Goal: Information Seeking & Learning: Learn about a topic

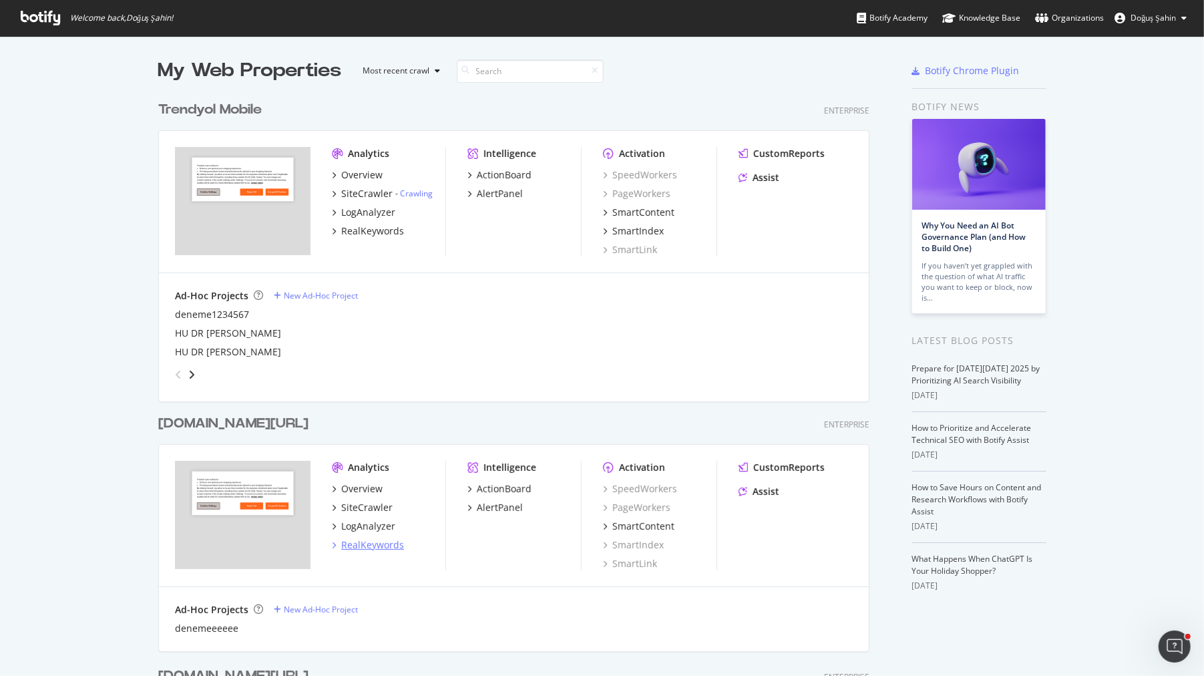
scroll to position [403, 0]
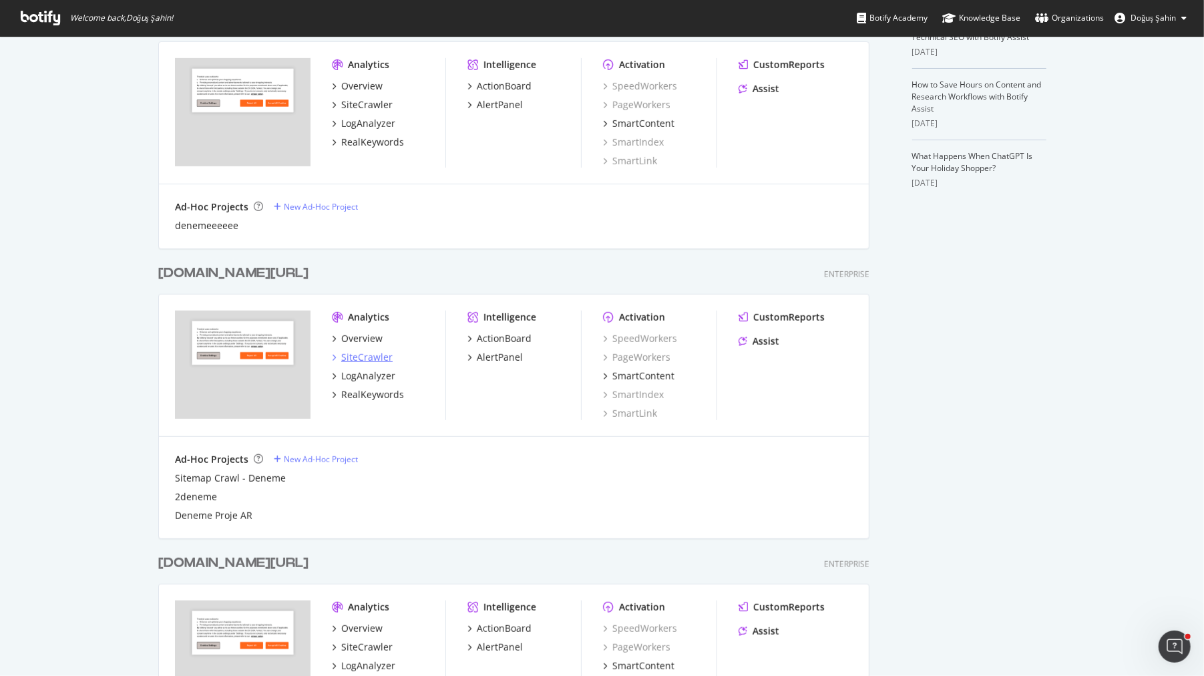
click at [369, 353] on div "SiteCrawler" at bounding box center [366, 356] width 51 height 13
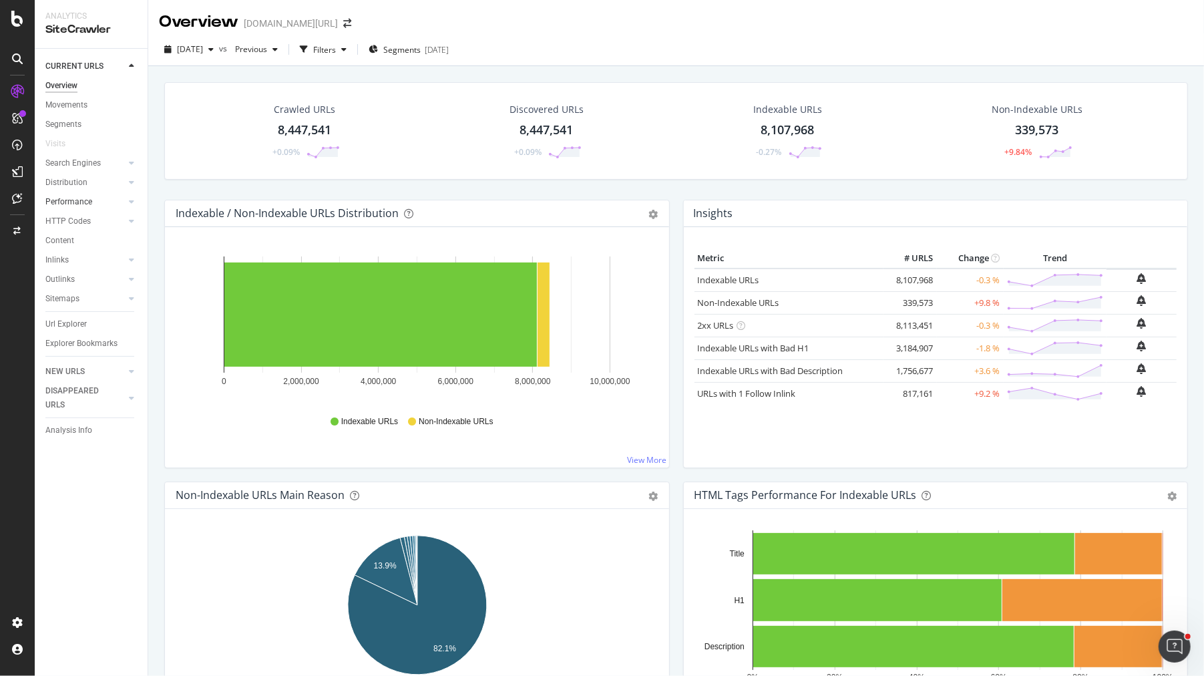
click at [98, 202] on link "Performance" at bounding box center [84, 202] width 79 height 14
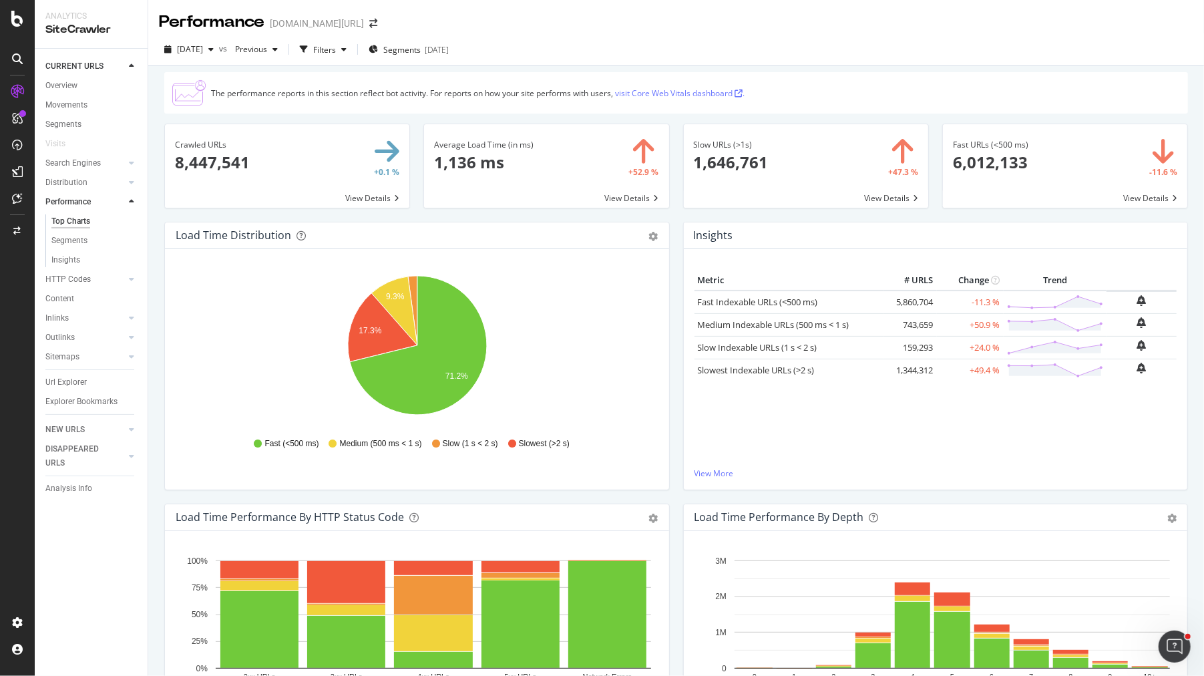
click at [894, 203] on span at bounding box center [806, 165] width 244 height 83
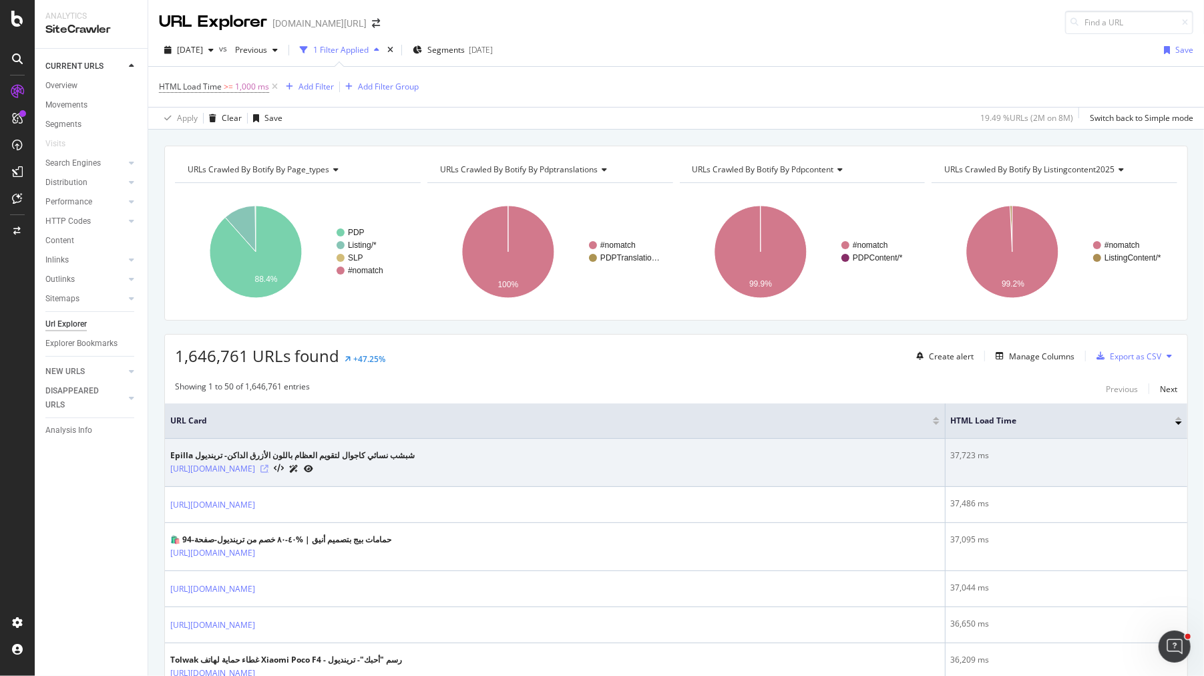
click at [268, 465] on icon at bounding box center [264, 469] width 8 height 8
click at [255, 463] on link "https://www.trendyol.com/ar/epilla/women-s-navy-blue-full-orthopedic-daily-epin…" at bounding box center [212, 468] width 85 height 13
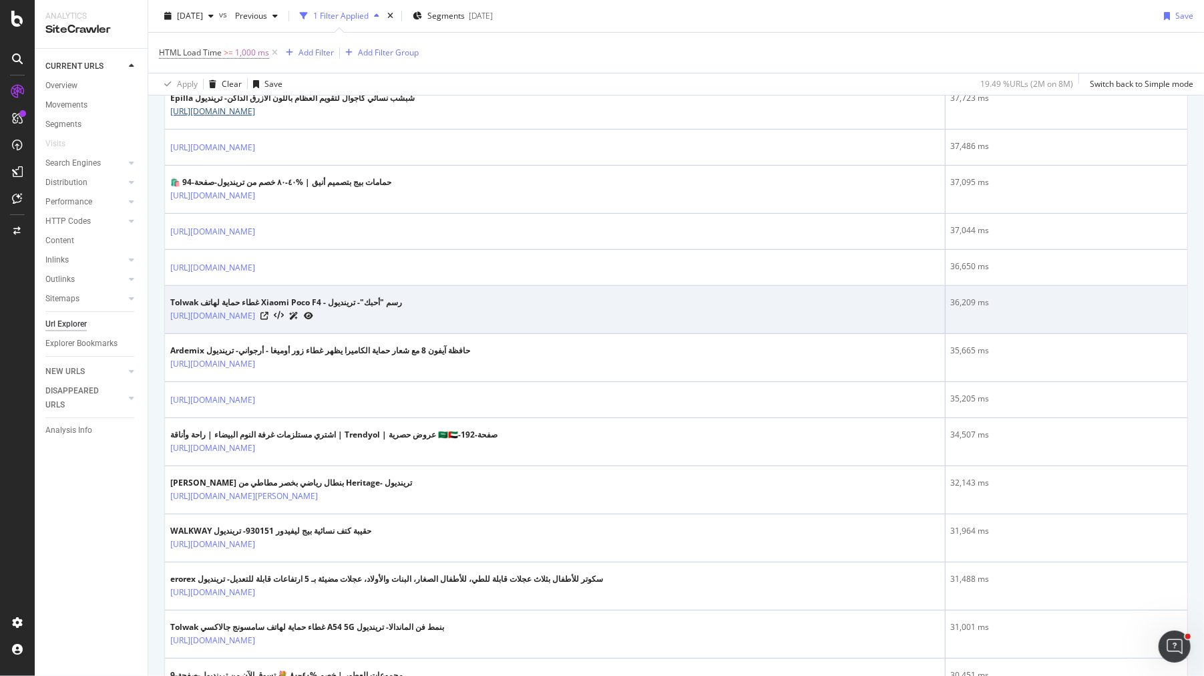
scroll to position [491, 0]
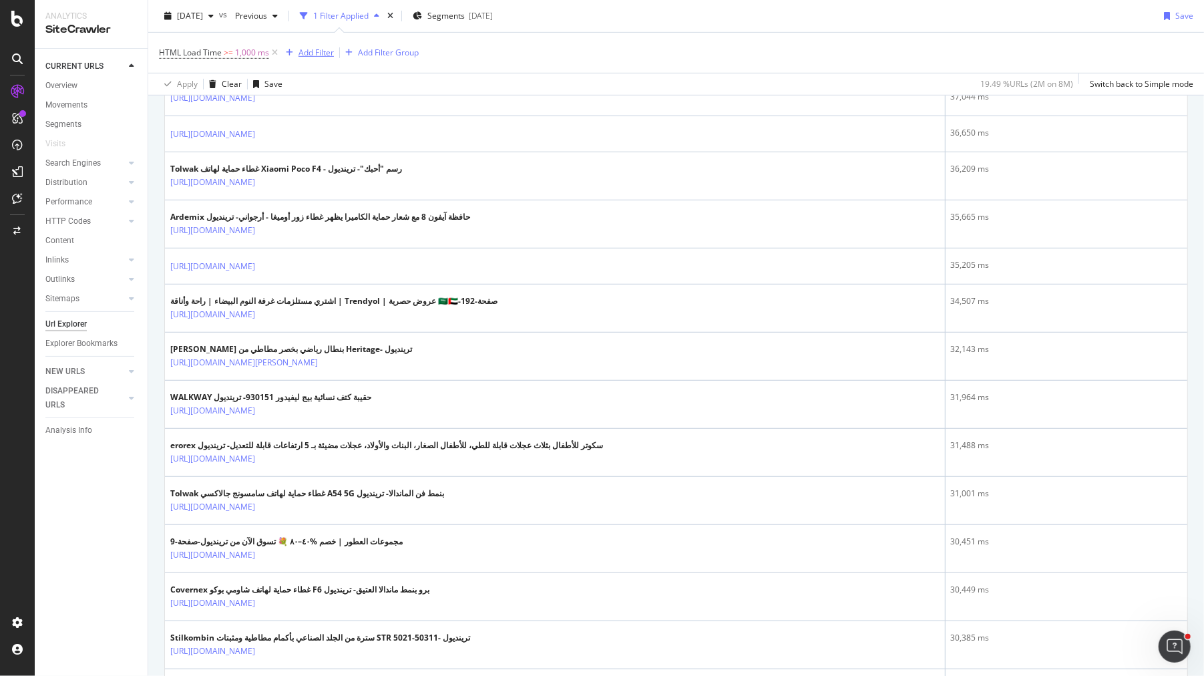
click at [318, 55] on div "Add Filter" at bounding box center [315, 52] width 35 height 11
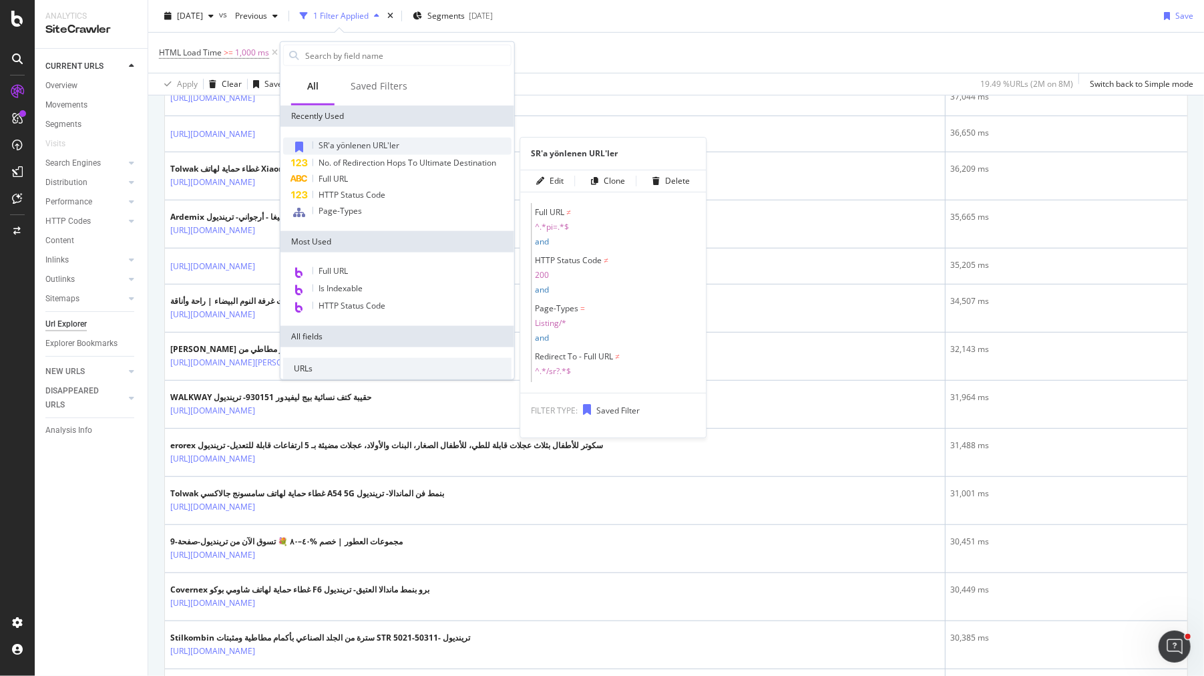
click at [332, 140] on span "SR'a yönlenen URL'ler" at bounding box center [358, 145] width 81 height 11
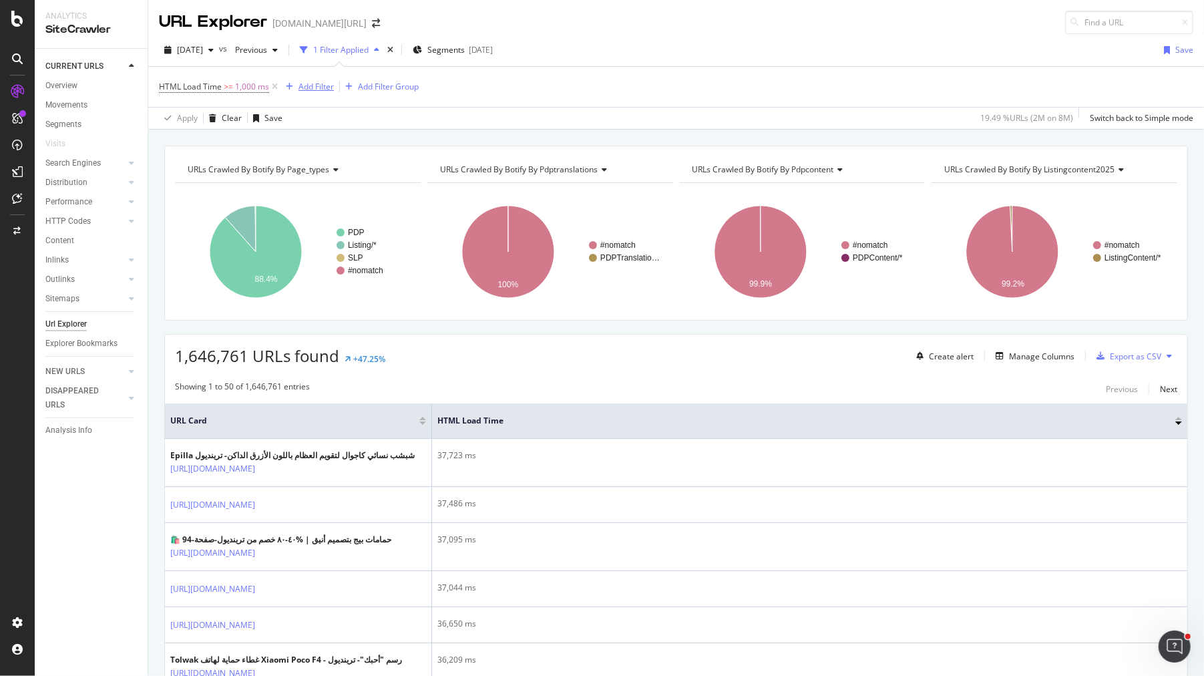
click at [311, 87] on div "Add Filter" at bounding box center [315, 86] width 35 height 11
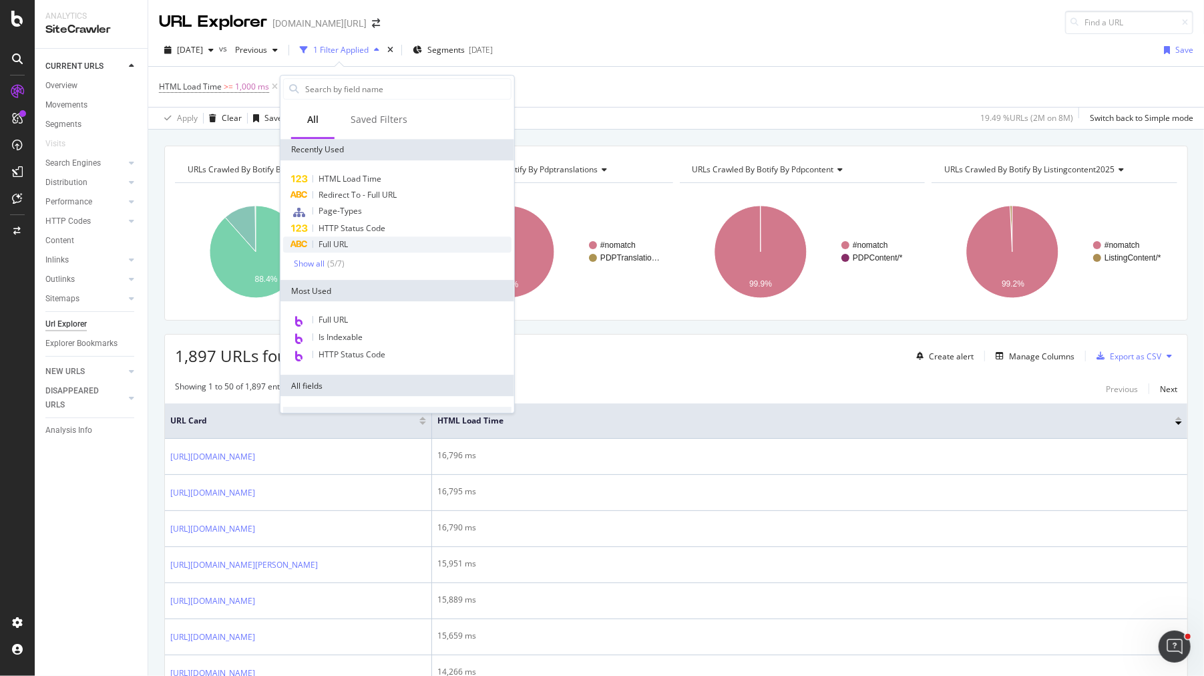
click at [337, 239] on span "Full URL" at bounding box center [332, 243] width 29 height 11
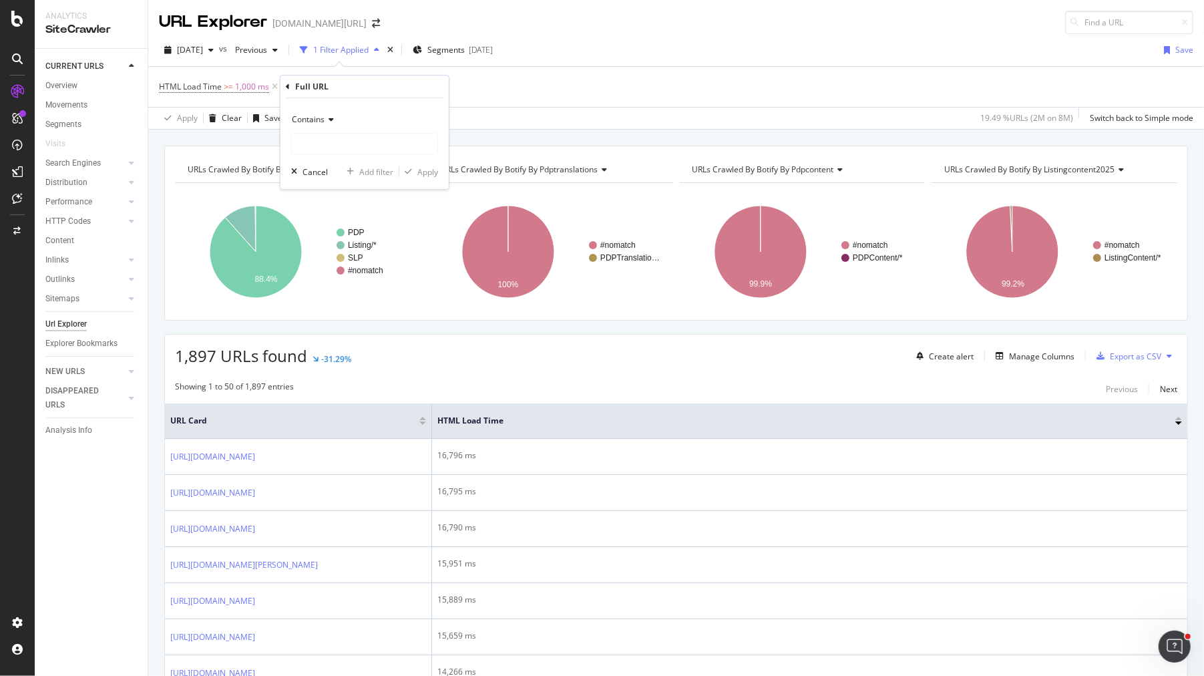
click at [323, 127] on div "Contains" at bounding box center [364, 119] width 147 height 21
click at [342, 257] on div "Contains" at bounding box center [365, 250] width 143 height 17
click at [319, 131] on div "Contains" at bounding box center [364, 131] width 147 height 45
click at [316, 125] on div "Contains" at bounding box center [364, 119] width 147 height 21
click at [344, 266] on span "Doesn't contain" at bounding box center [327, 268] width 58 height 11
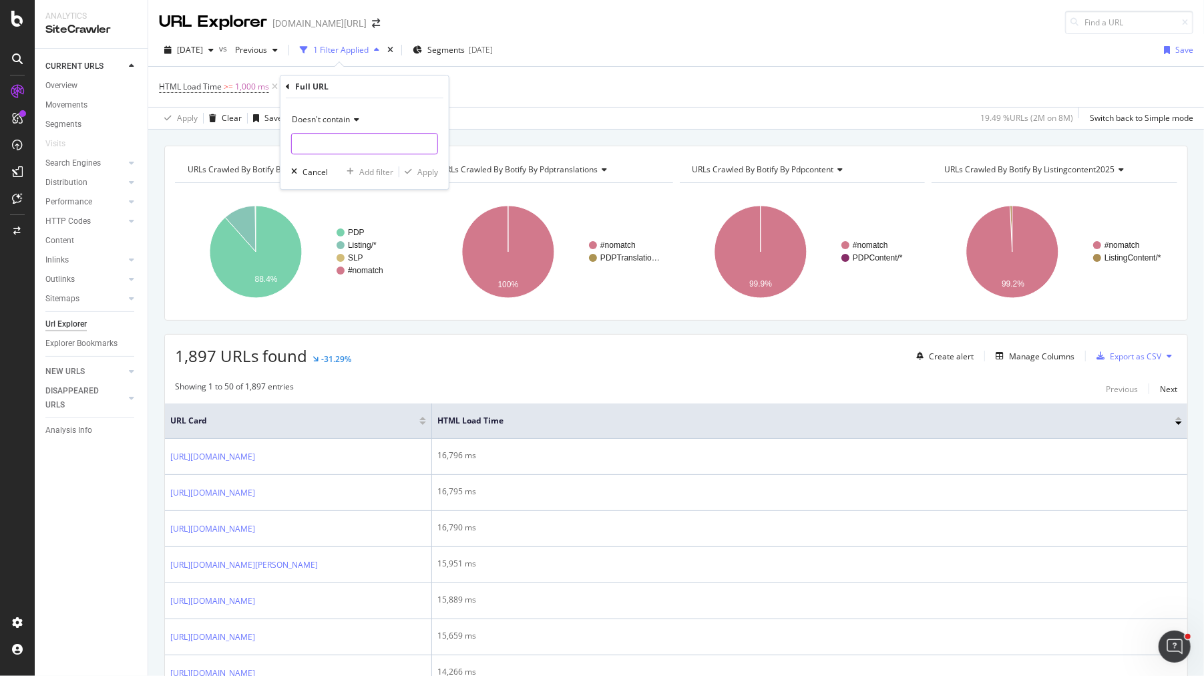
click at [351, 152] on input "text" at bounding box center [365, 143] width 146 height 21
type input "pi="
click at [423, 169] on div "Apply" at bounding box center [427, 171] width 21 height 11
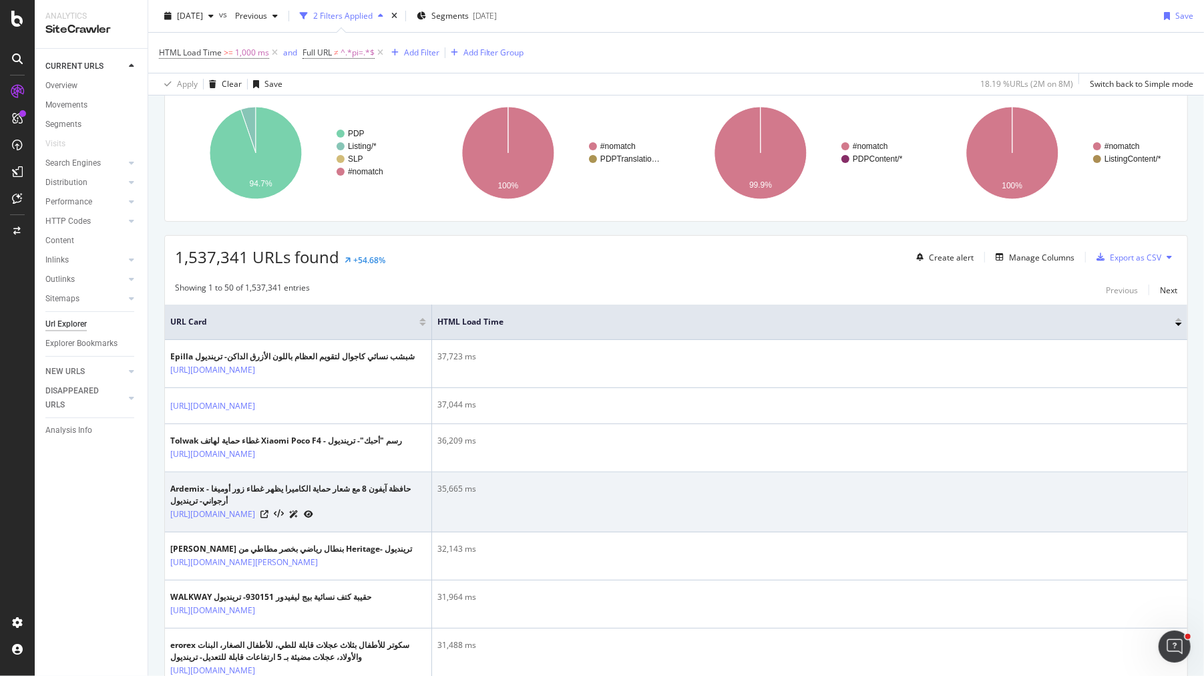
scroll to position [104, 0]
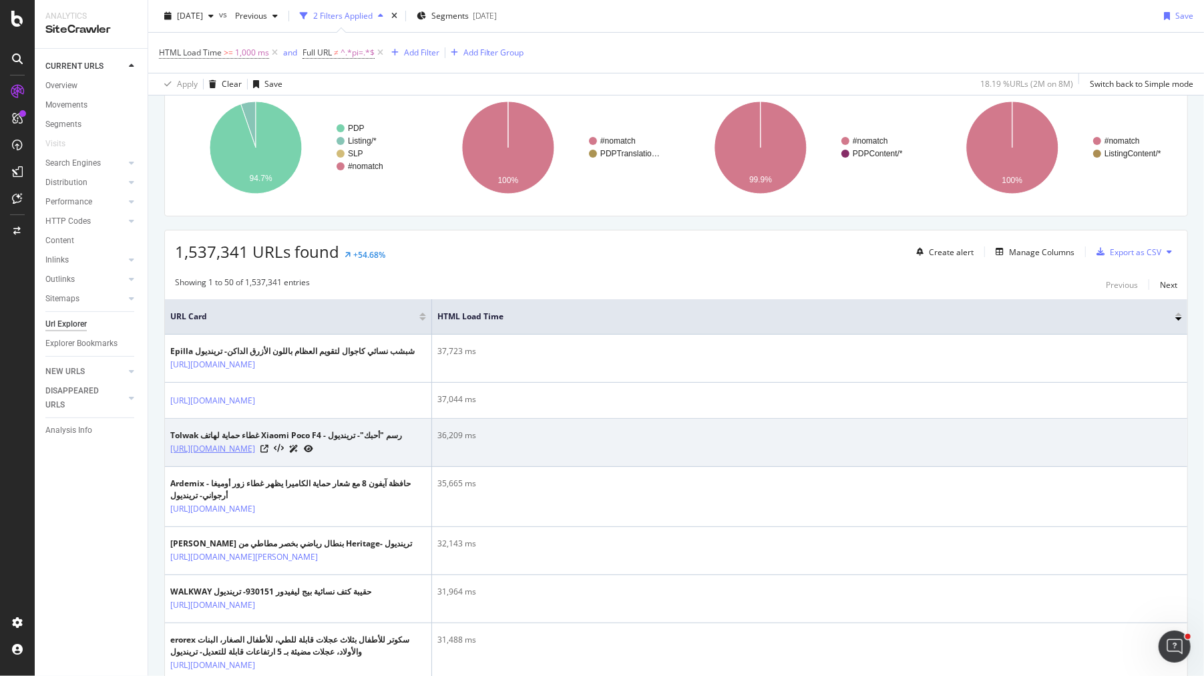
click at [255, 455] on link "https://www.trendyol.com/ar/tolwak/xiaomi-poco-f4-protective-case-cover-i-love-…" at bounding box center [212, 448] width 85 height 13
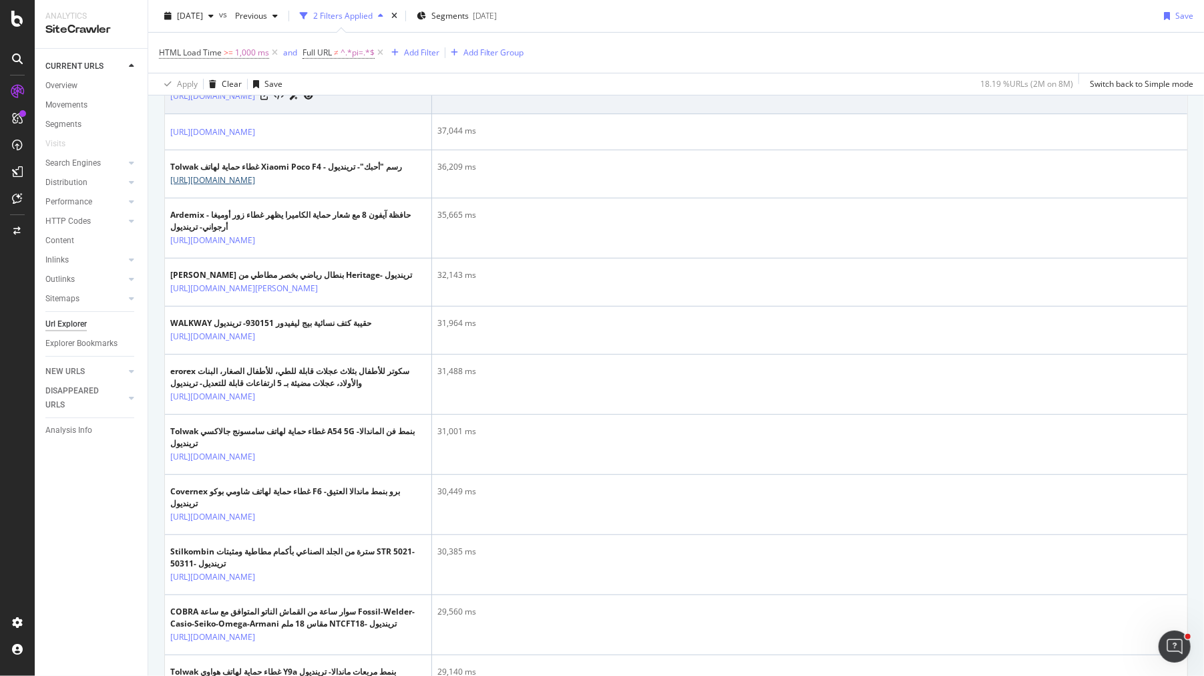
scroll to position [602, 0]
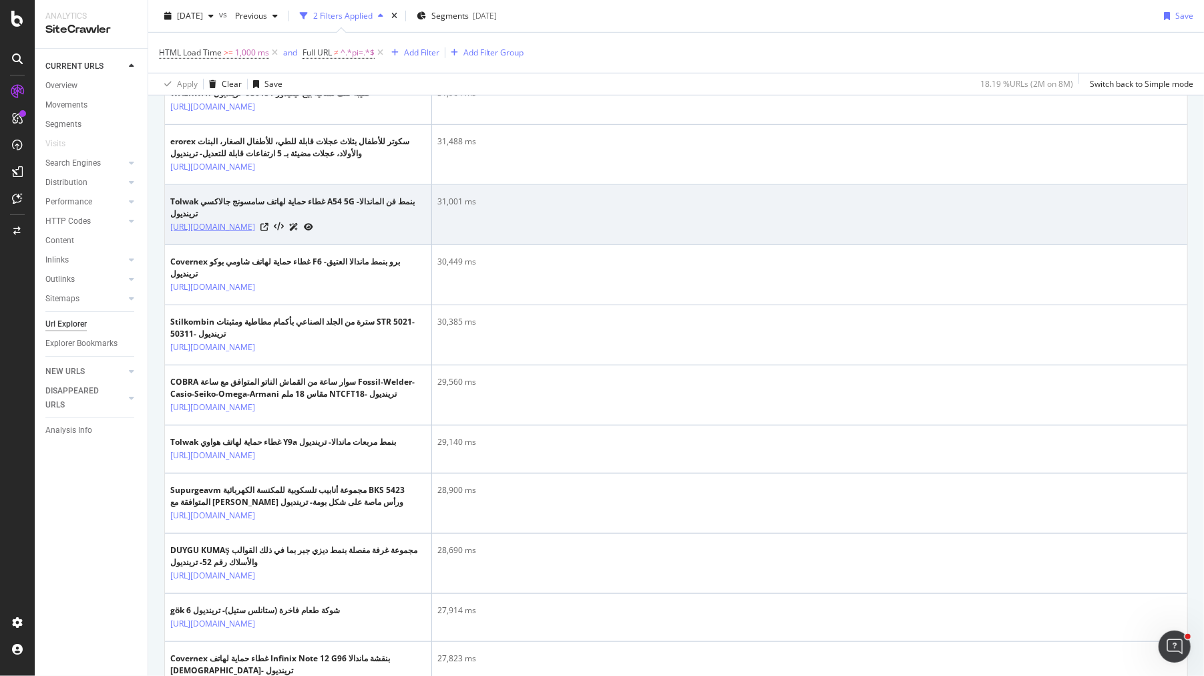
click at [255, 234] on link "[URL][DOMAIN_NAME]" at bounding box center [212, 226] width 85 height 13
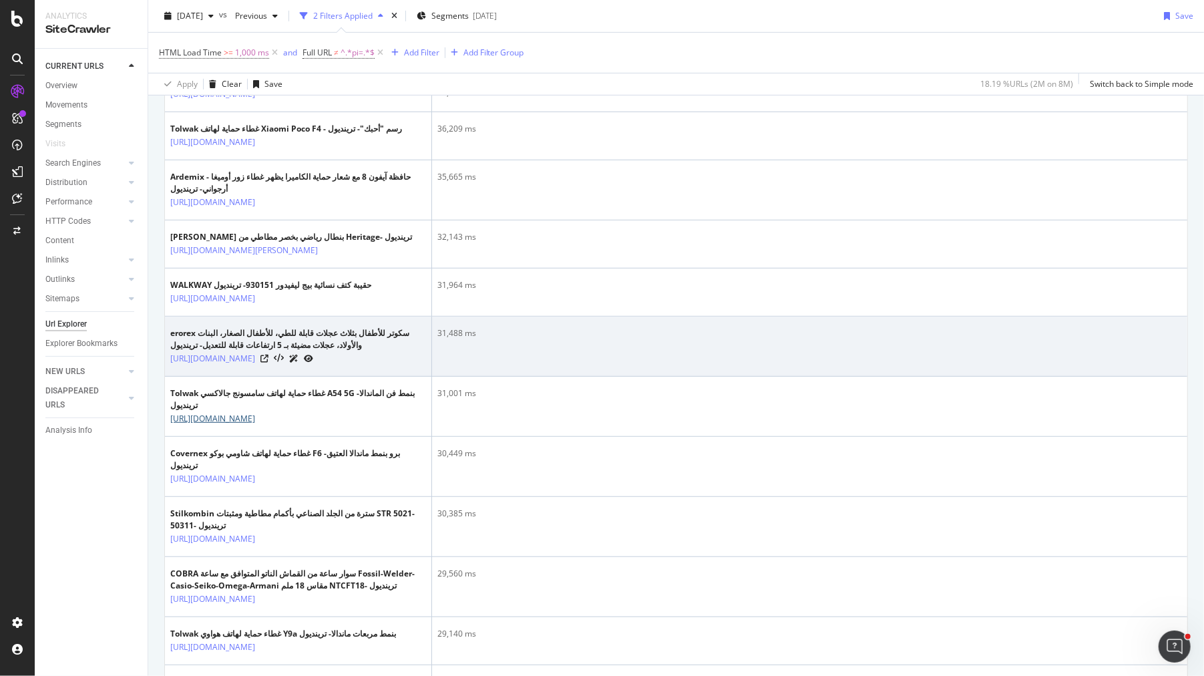
scroll to position [0, 0]
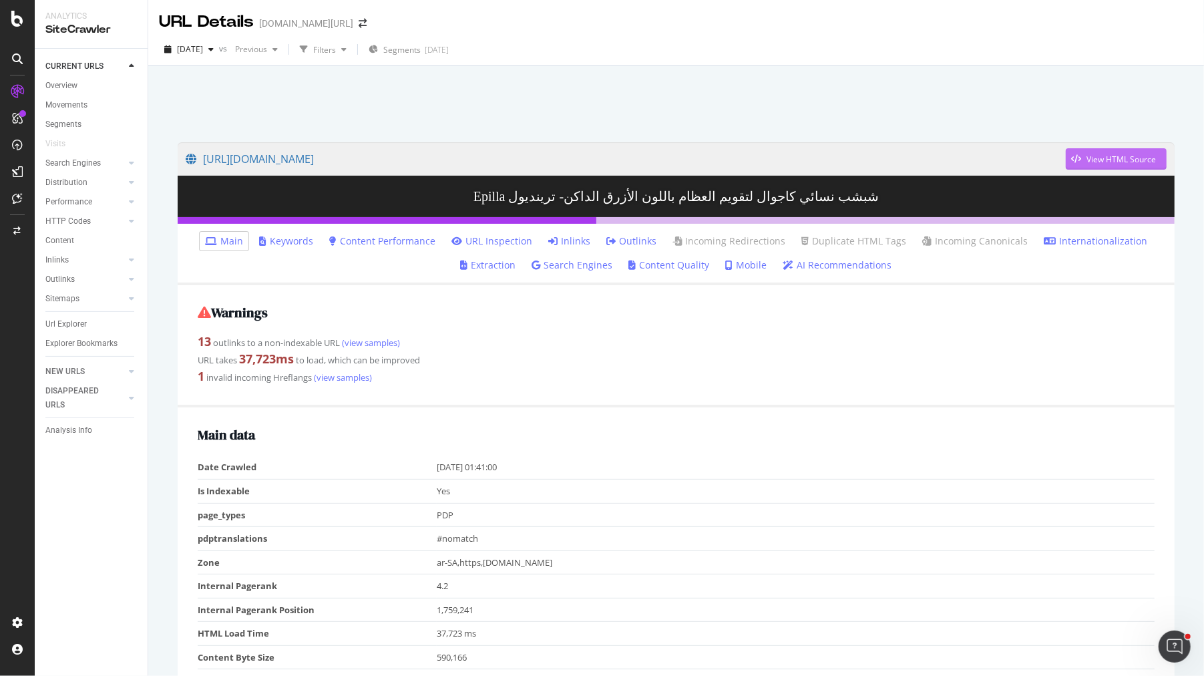
click at [1116, 150] on div "View HTML Source" at bounding box center [1110, 159] width 90 height 20
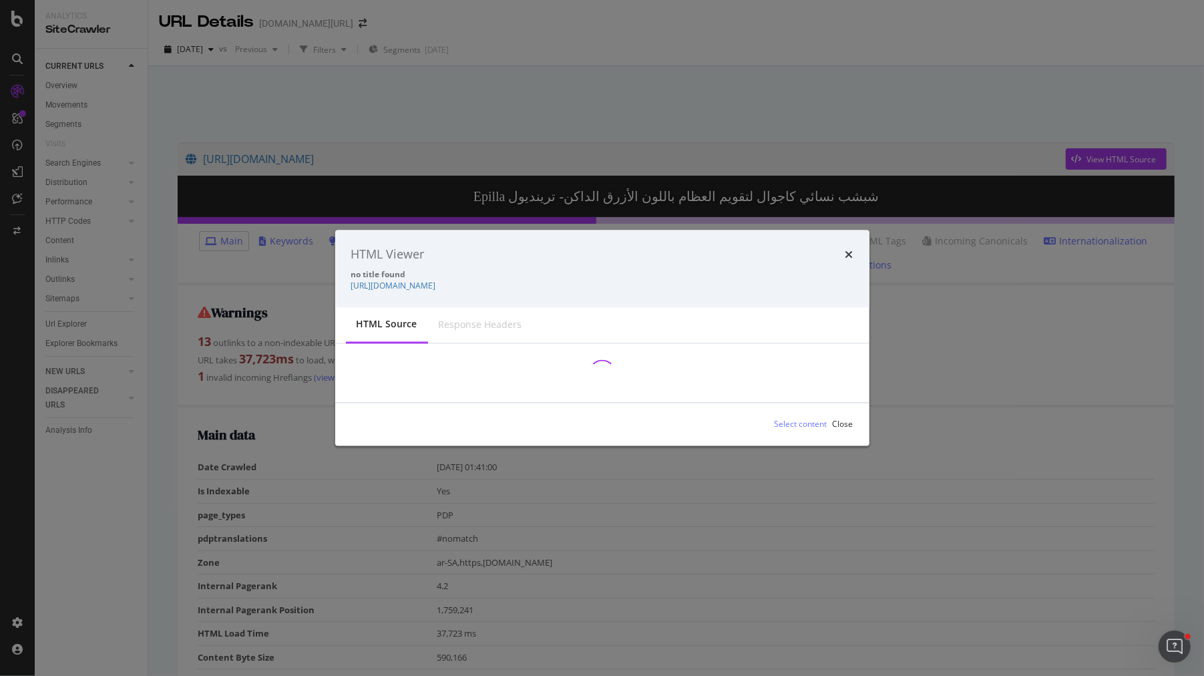
click at [467, 320] on div "Response Headers" at bounding box center [480, 324] width 83 height 13
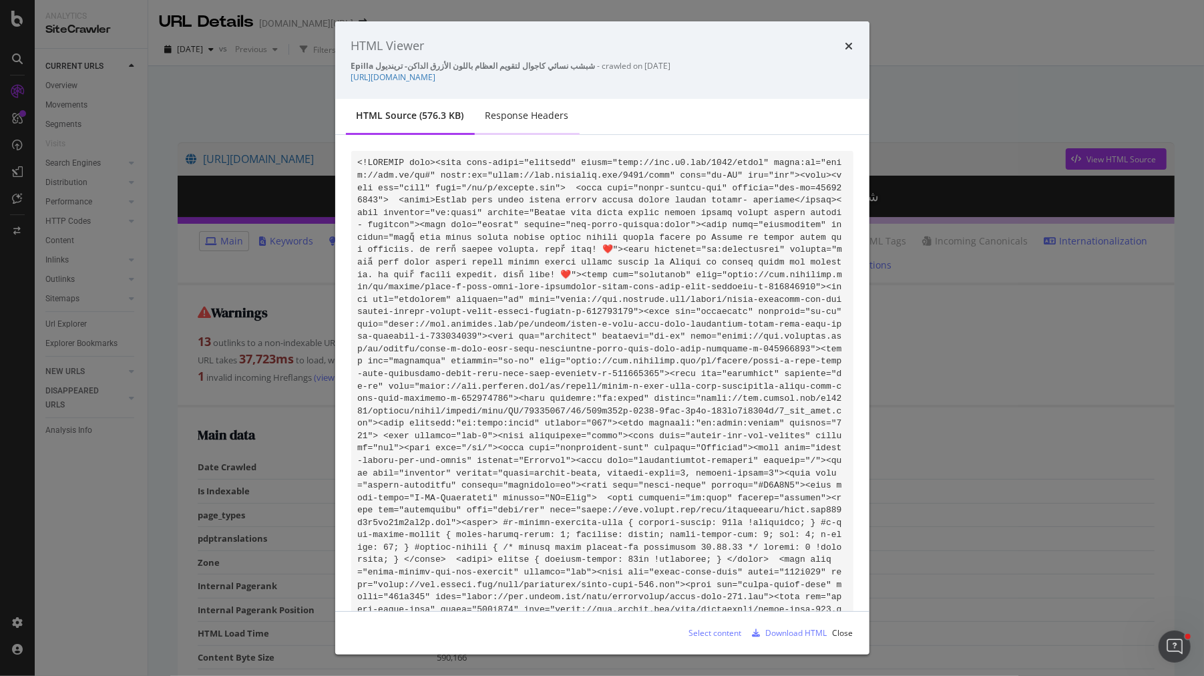
click at [507, 121] on div "Response Headers" at bounding box center [526, 115] width 83 height 13
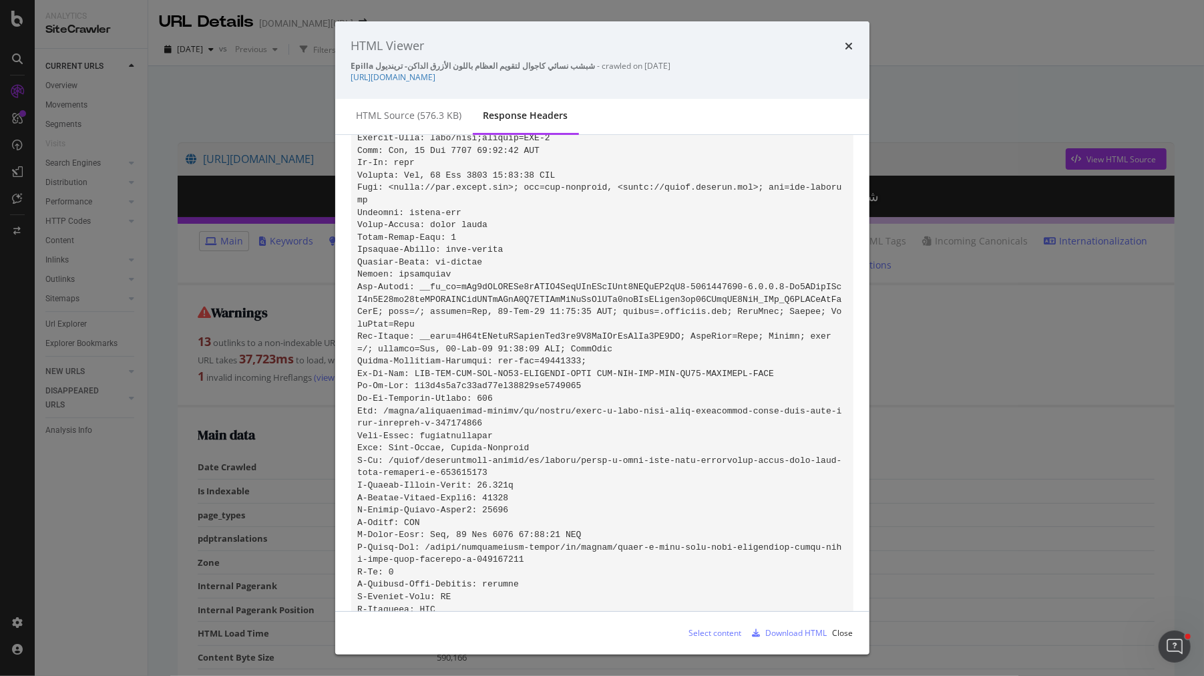
scroll to position [454, 0]
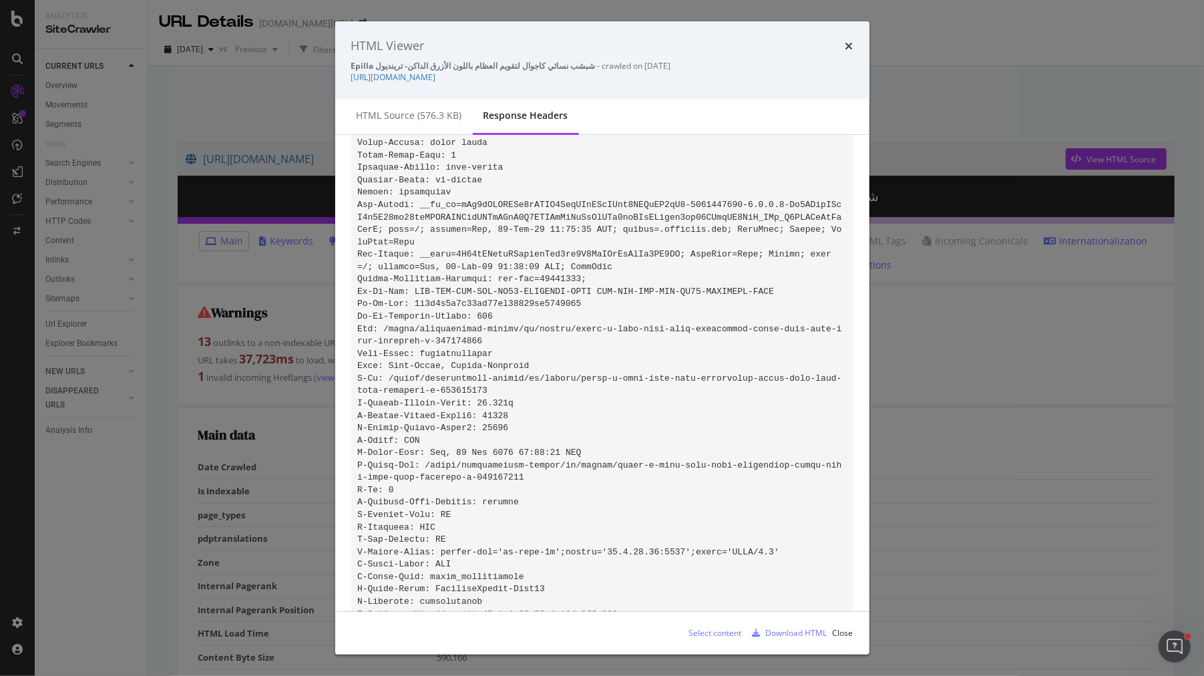
click at [562, 450] on code "modal" at bounding box center [601, 192] width 489 height 977
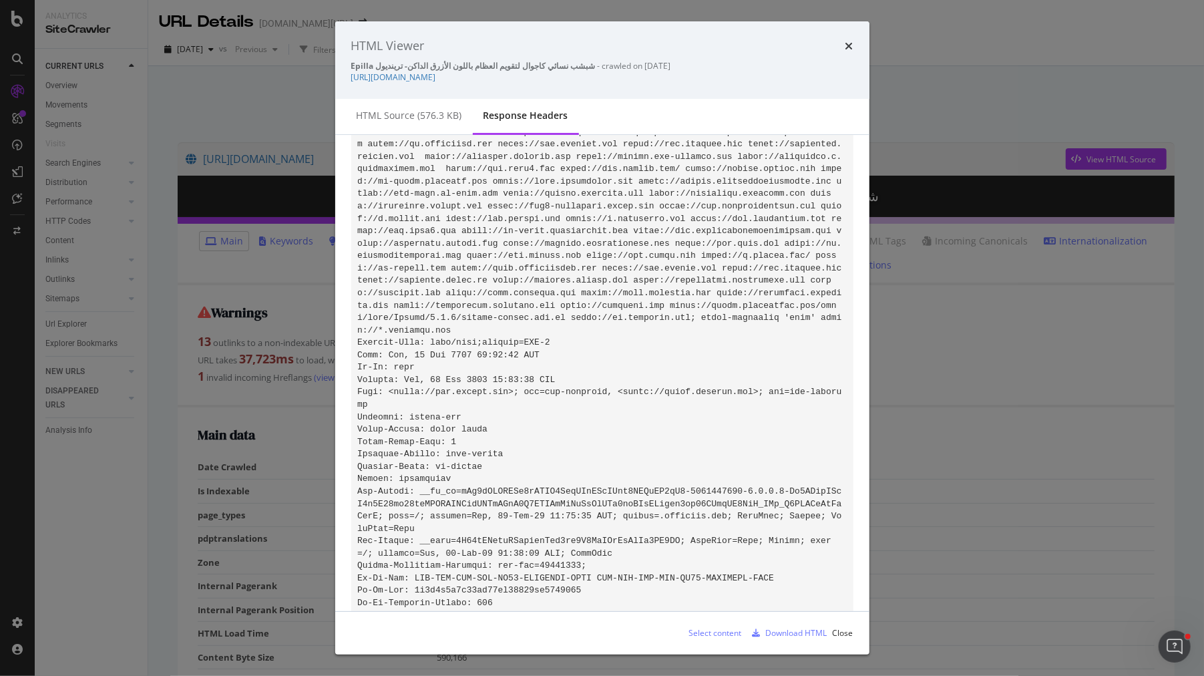
scroll to position [0, 0]
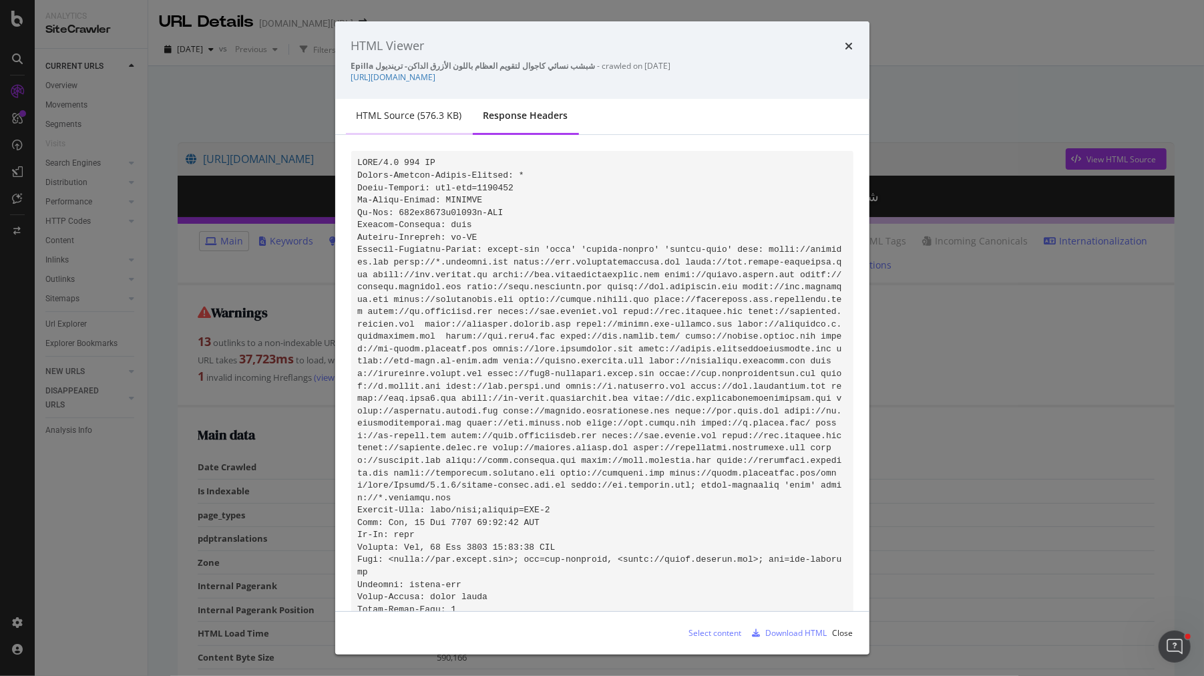
click at [430, 125] on div "HTML source (576.3 KB)" at bounding box center [409, 116] width 127 height 37
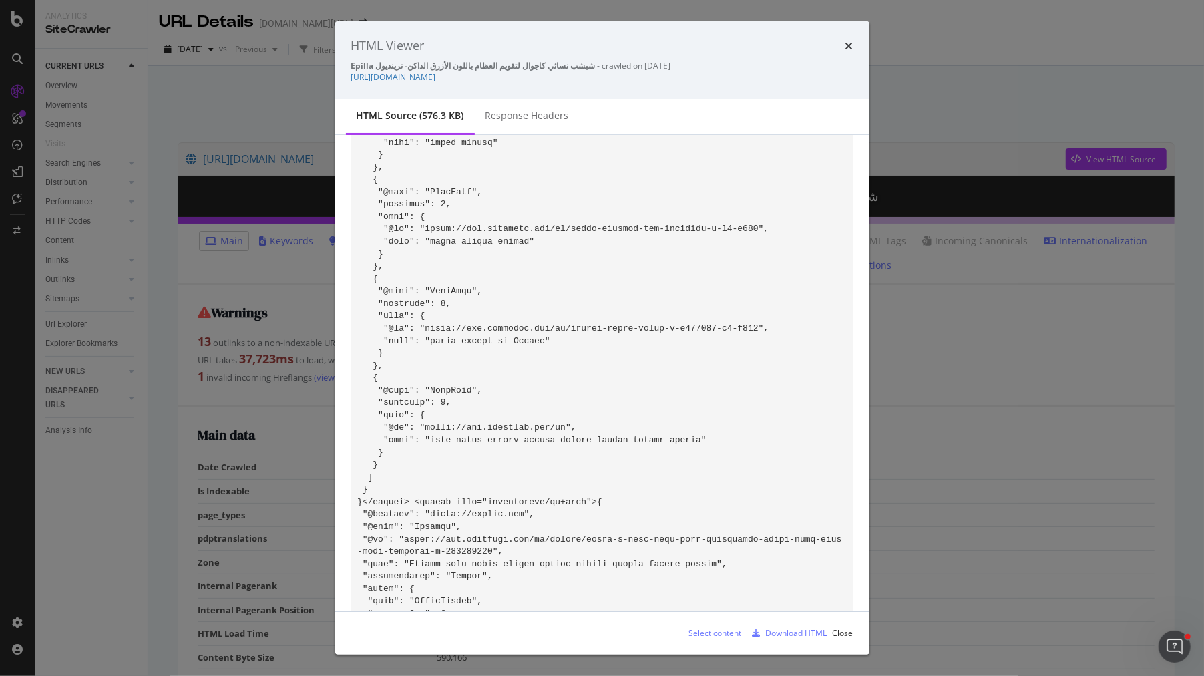
scroll to position [2504, 0]
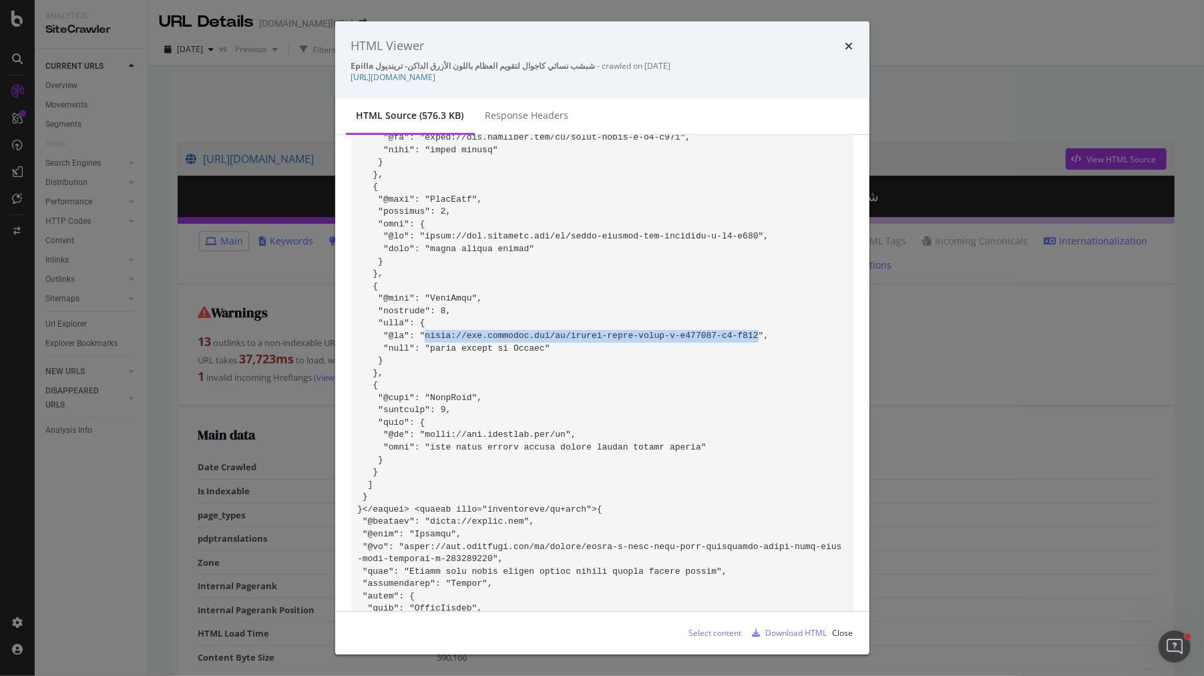
drag, startPoint x: 760, startPoint y: 337, endPoint x: 426, endPoint y: 337, distance: 333.8
copy code "https://www.trendyol.com/ar/epilla-women-mules-x-b146929-g1-c110"
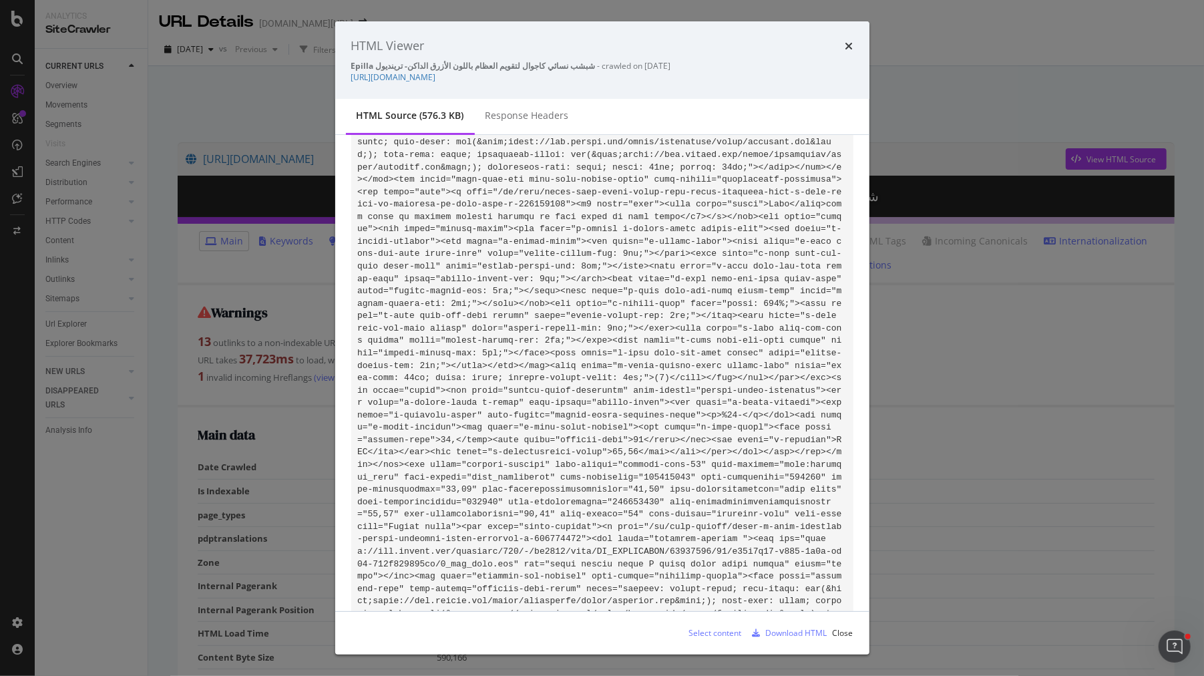
scroll to position [76871, 0]
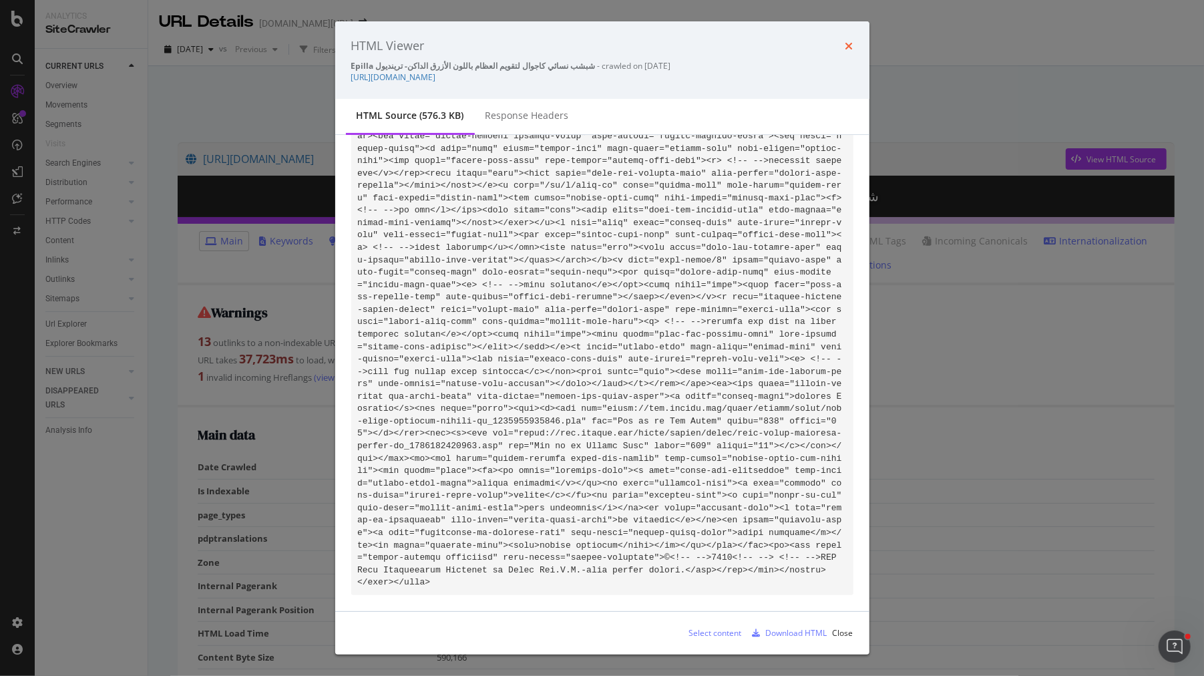
click at [848, 49] on icon "times" at bounding box center [849, 46] width 8 height 11
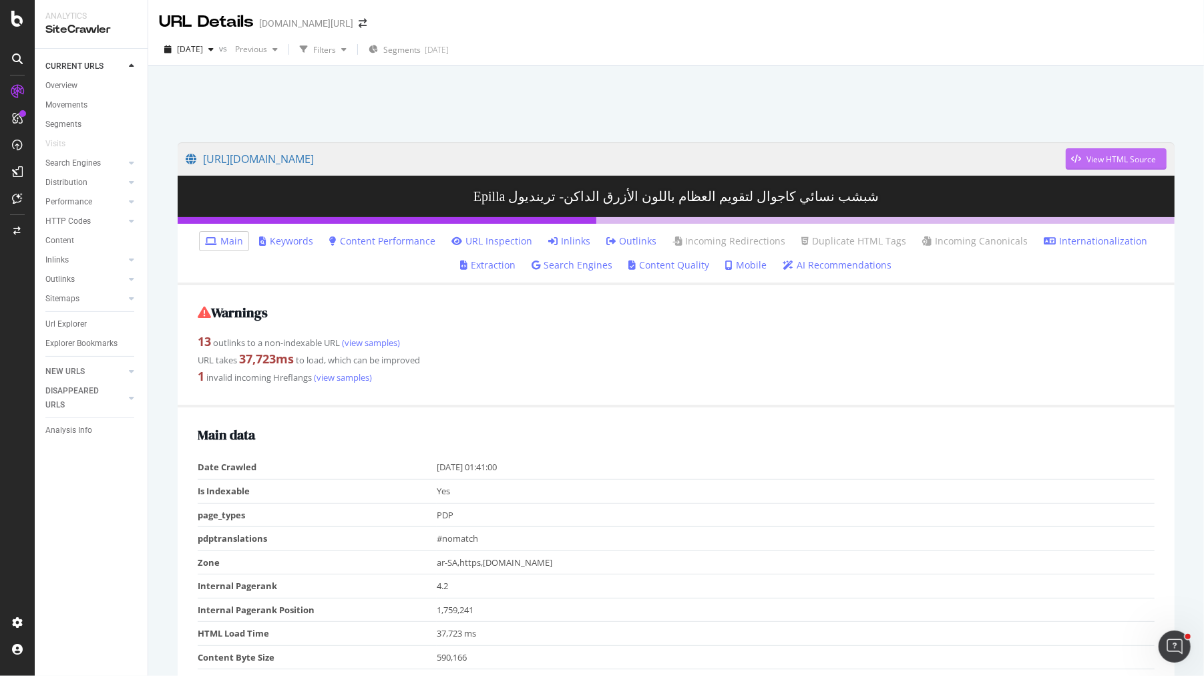
click at [1092, 158] on div "View HTML Source" at bounding box center [1120, 159] width 69 height 11
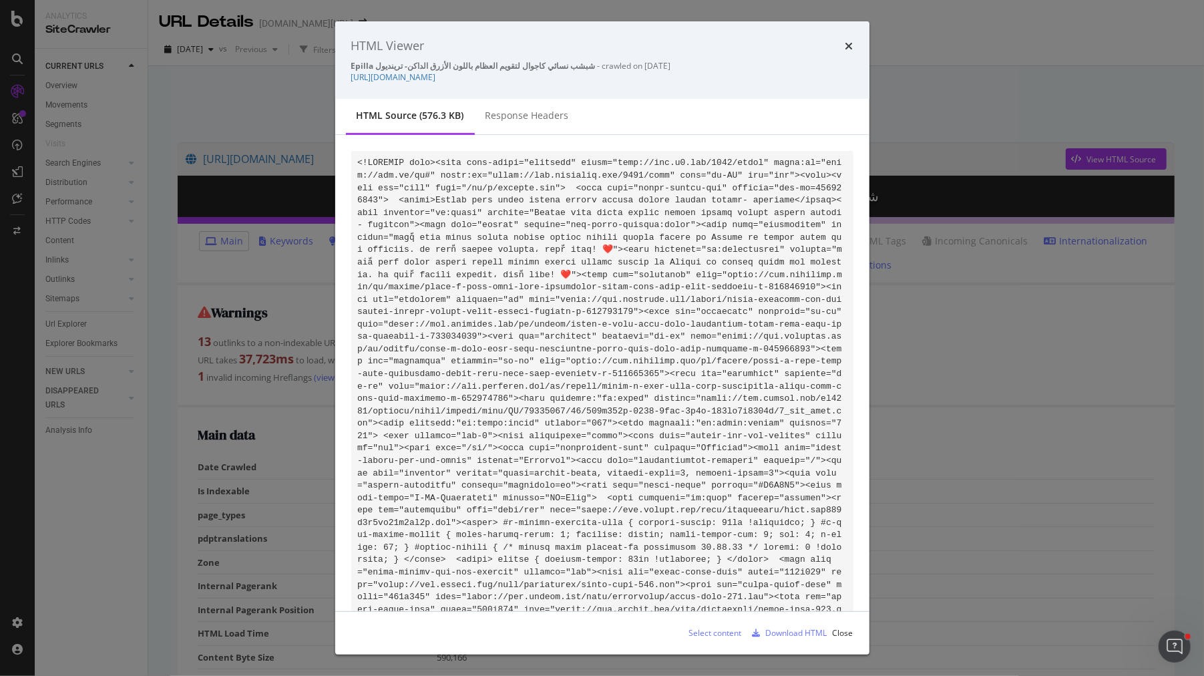
click at [796, 75] on div "Epilla شبشب نسائي كاجوال لتقويم العظام باللون الأزرق الداكن- ترينديول - crawled…" at bounding box center [602, 71] width 502 height 23
click at [840, 43] on div "HTML Viewer" at bounding box center [602, 45] width 502 height 17
drag, startPoint x: 798, startPoint y: 79, endPoint x: 348, endPoint y: 81, distance: 449.9
click at [348, 81] on div "HTML Viewer Epilla شبشب نسائي كاجوال لتقويم العظام باللون الأزرق الداكن- تريندي…" at bounding box center [602, 59] width 534 height 77
copy link "https://www.trendyol.com/ar/epilla/women-s-navy-blue-full-orthopedic-daily-epin…"
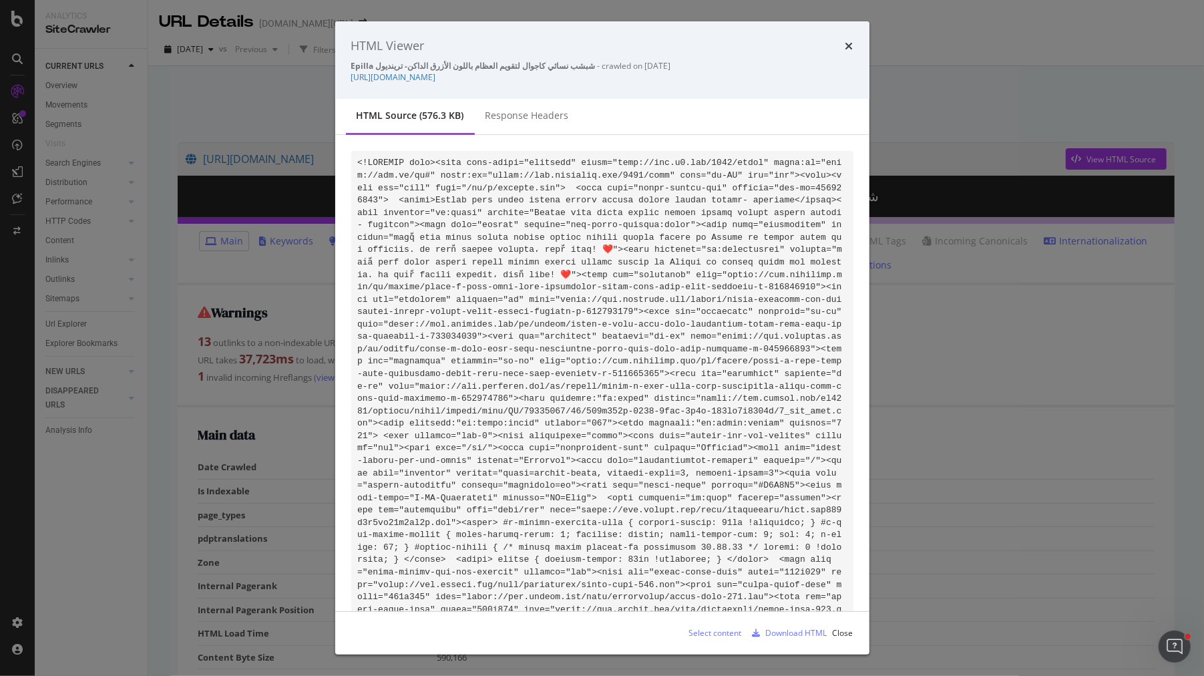
click at [854, 51] on div "HTML Viewer Epilla شبشب نسائي كاجوال لتقويم العظام باللون الأزرق الداكن- تريندي…" at bounding box center [602, 59] width 534 height 77
click at [850, 49] on icon "times" at bounding box center [849, 46] width 8 height 11
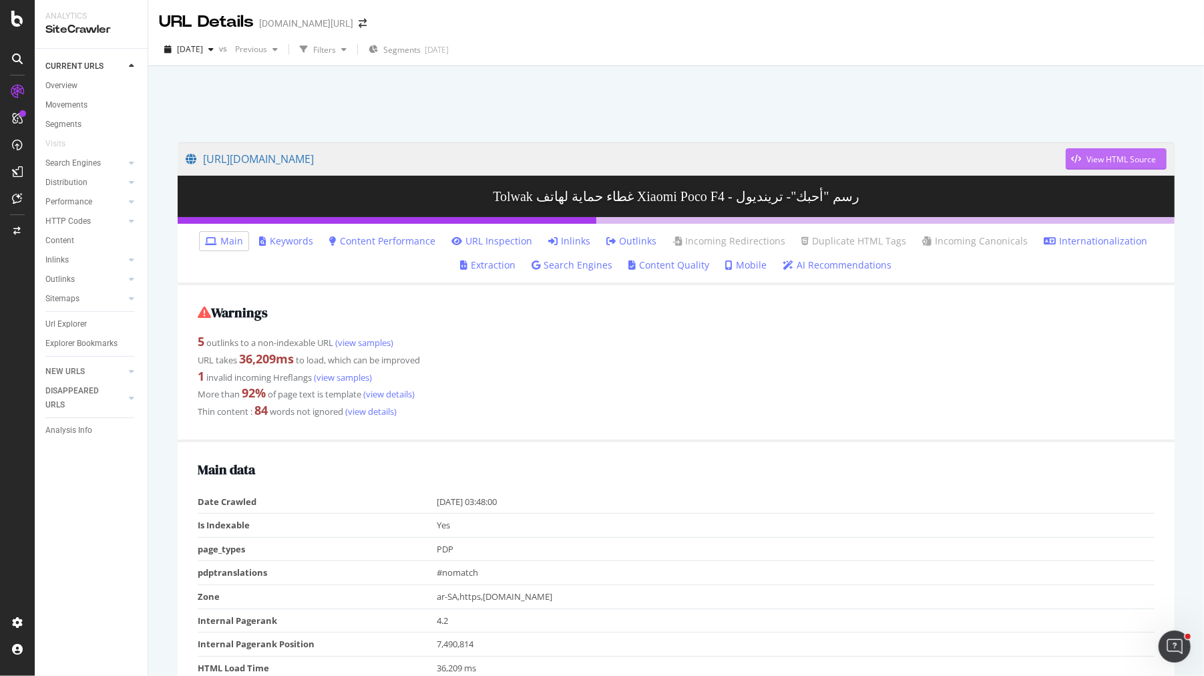
click at [1099, 161] on div "View HTML Source" at bounding box center [1120, 159] width 69 height 11
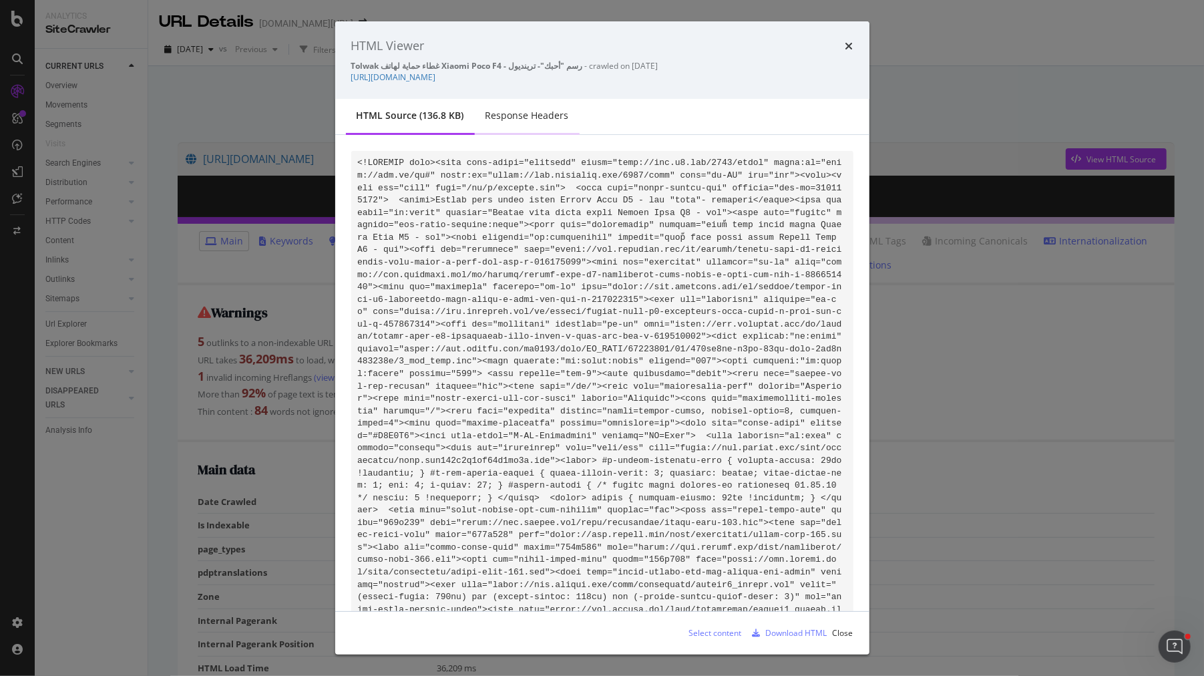
click at [533, 115] on div "Response Headers" at bounding box center [526, 115] width 83 height 13
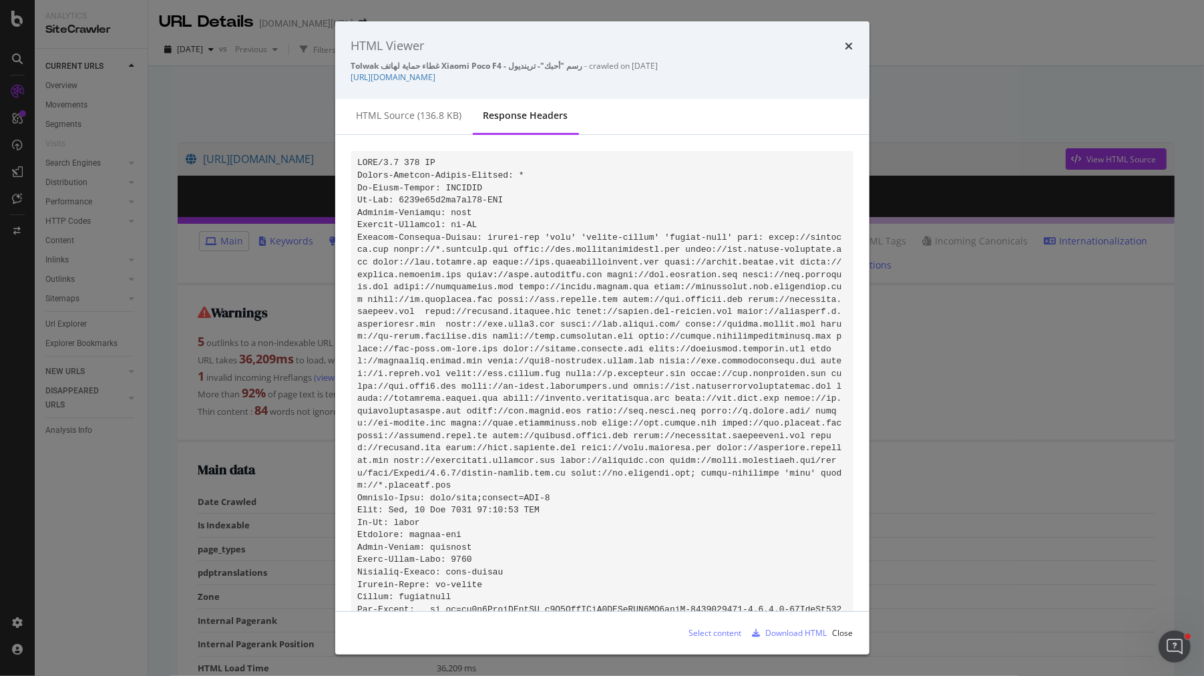
click at [530, 264] on code "modal" at bounding box center [601, 553] width 489 height 790
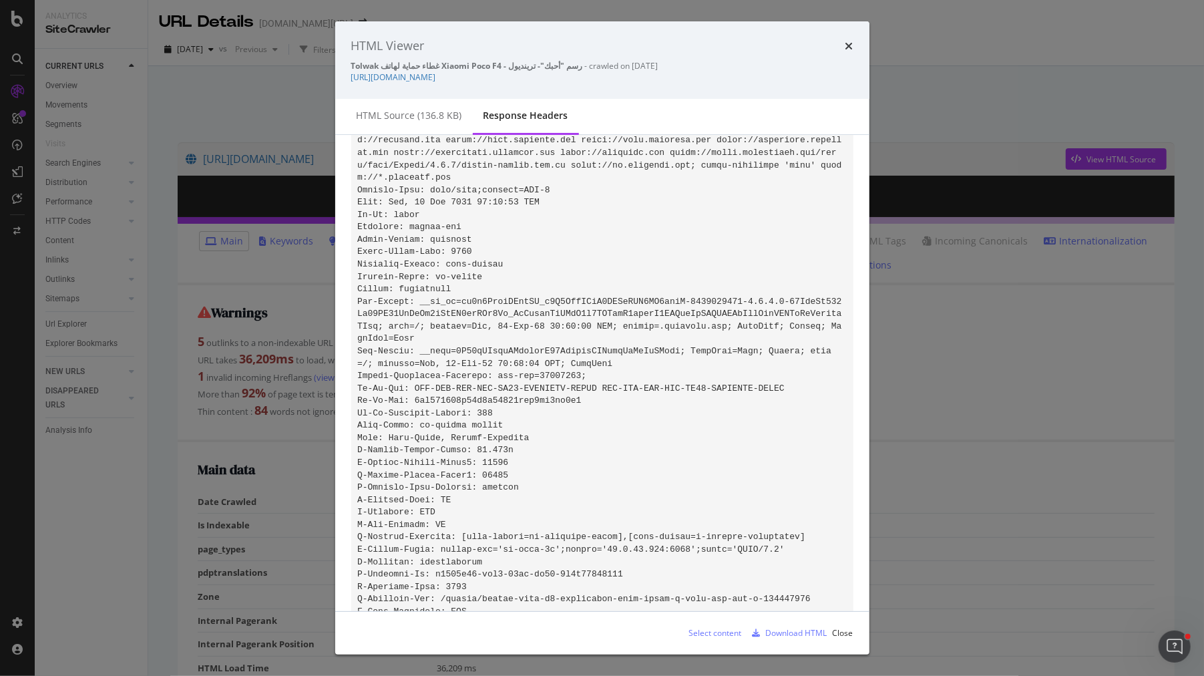
scroll to position [292, 0]
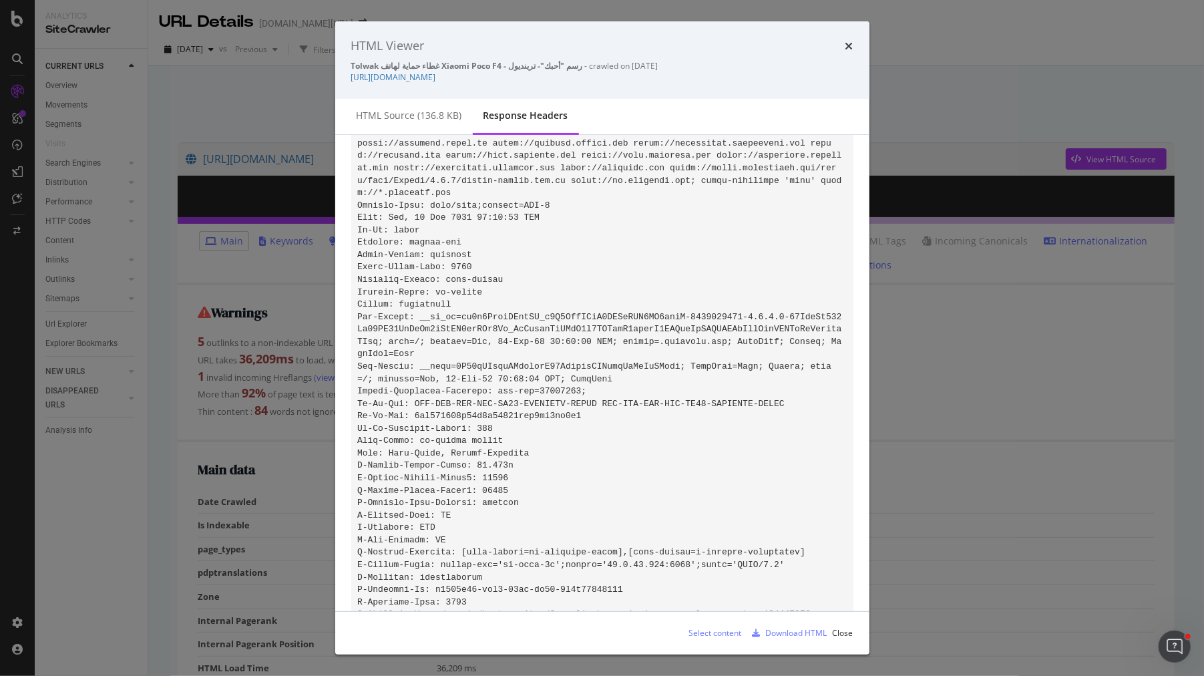
click at [529, 335] on pre "modal" at bounding box center [602, 261] width 502 height 806
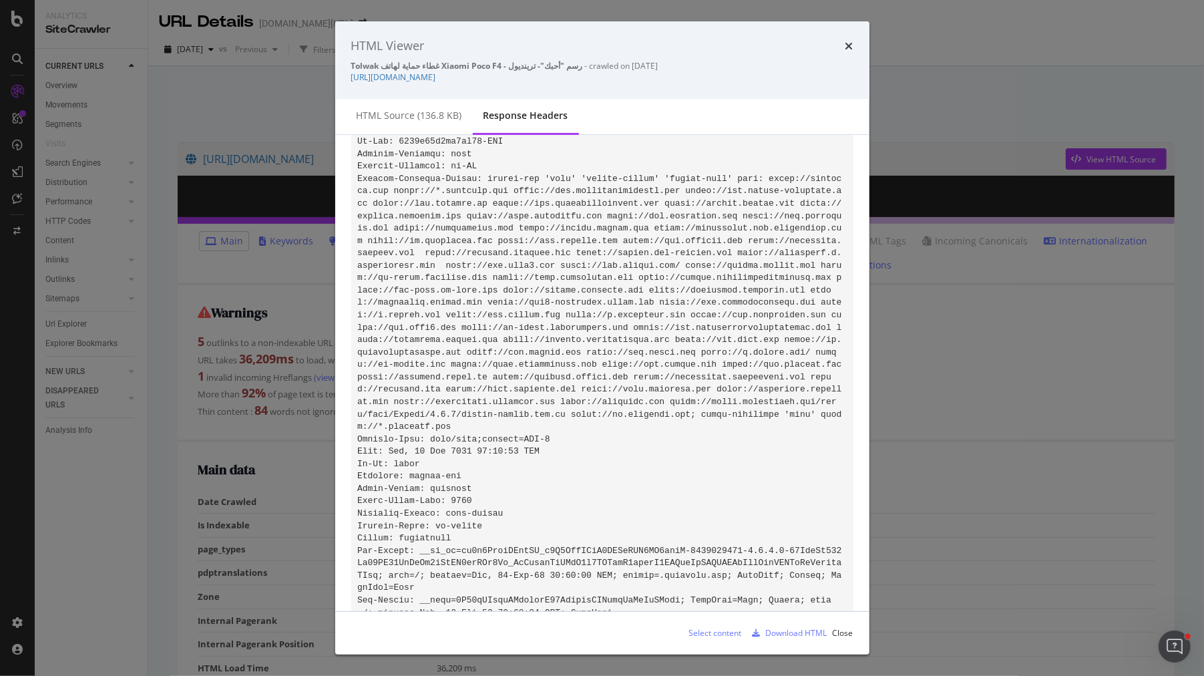
scroll to position [0, 0]
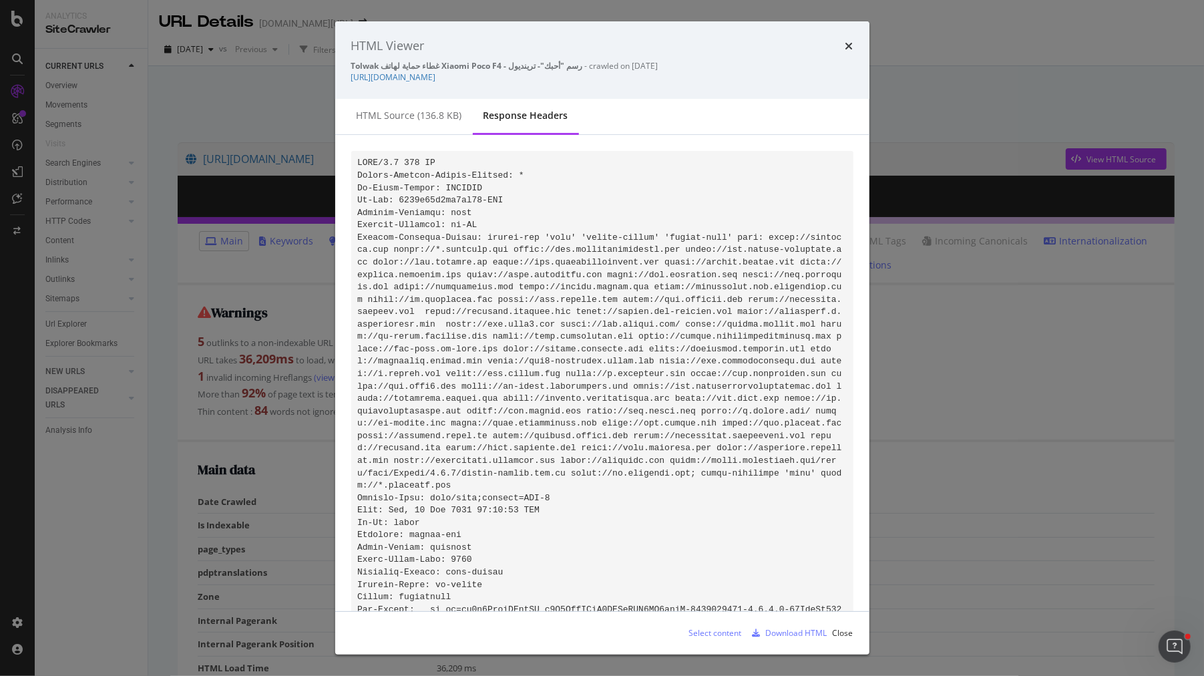
click at [530, 425] on code "modal" at bounding box center [601, 553] width 489 height 790
click at [850, 51] on icon "times" at bounding box center [849, 46] width 8 height 11
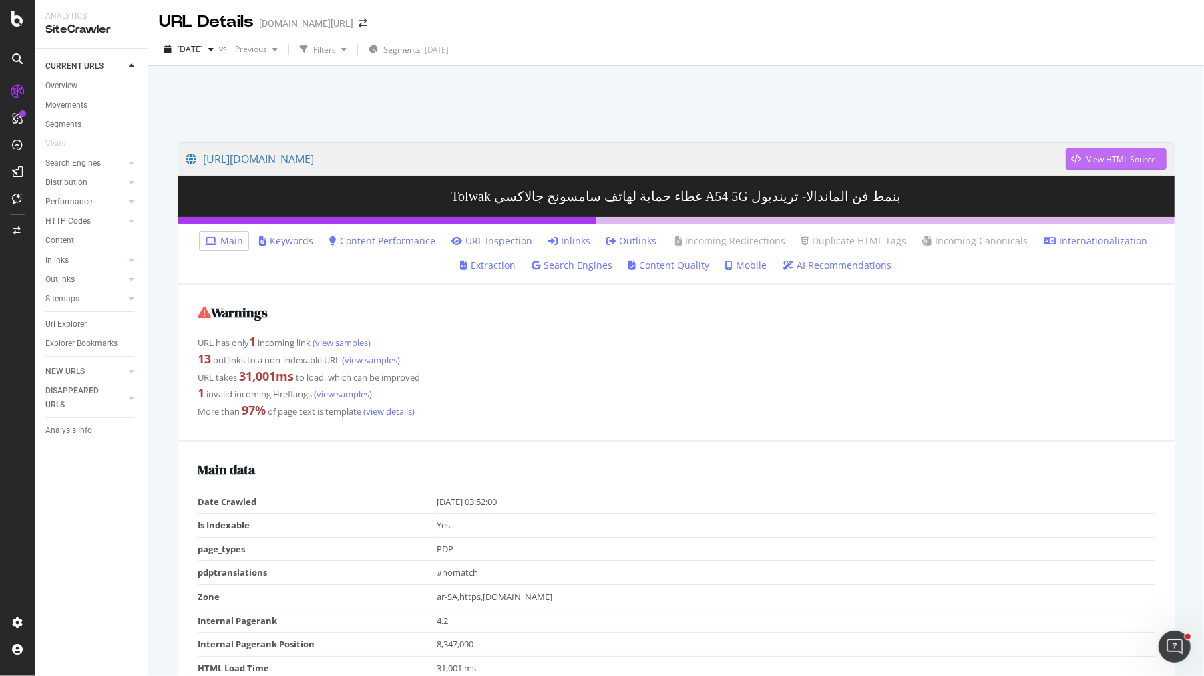
click at [1105, 159] on div "View HTML Source" at bounding box center [1120, 159] width 69 height 11
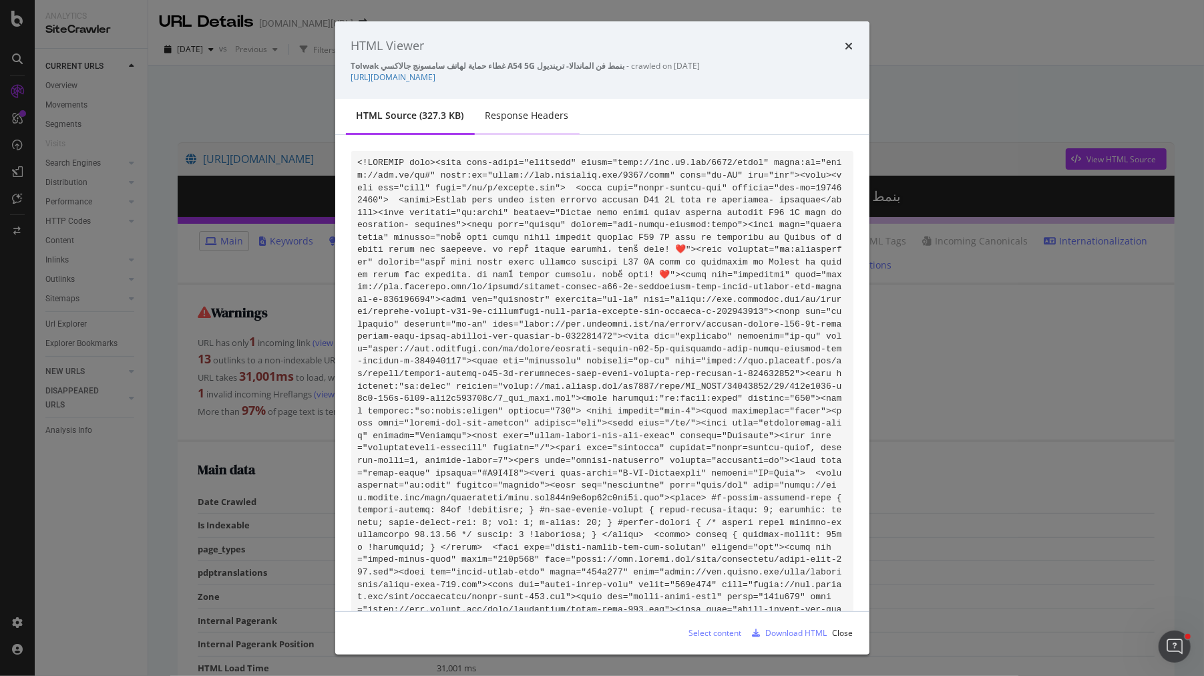
click at [531, 125] on div "Response Headers" at bounding box center [527, 116] width 105 height 37
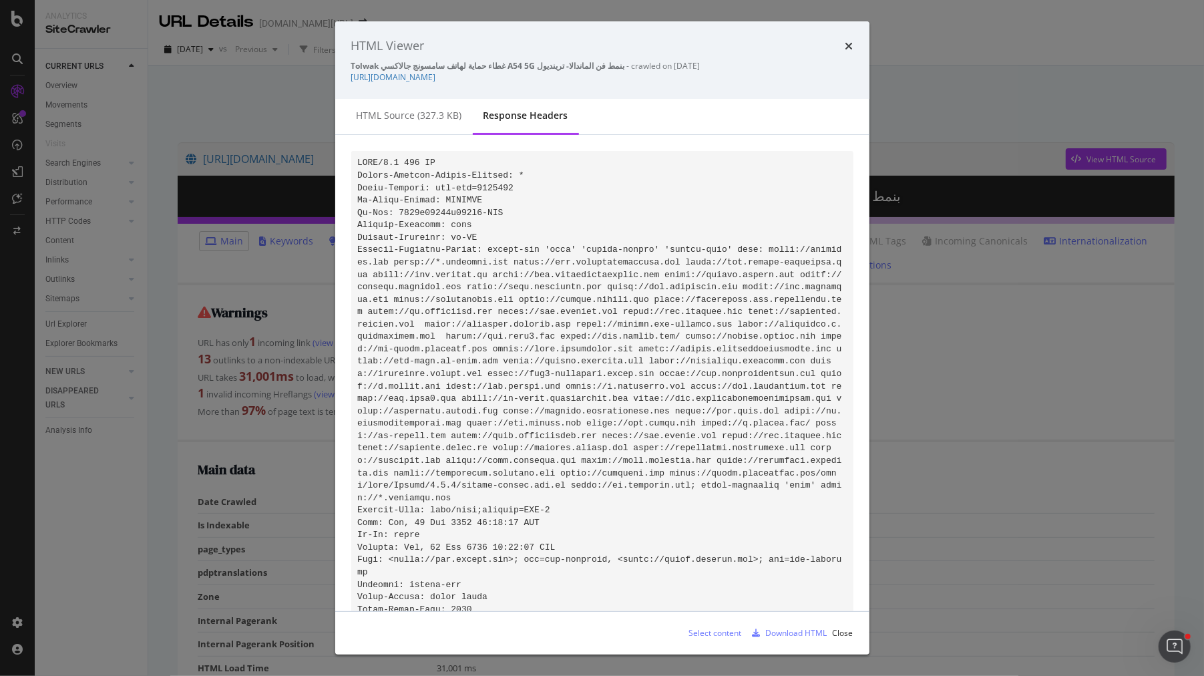
scroll to position [560, 0]
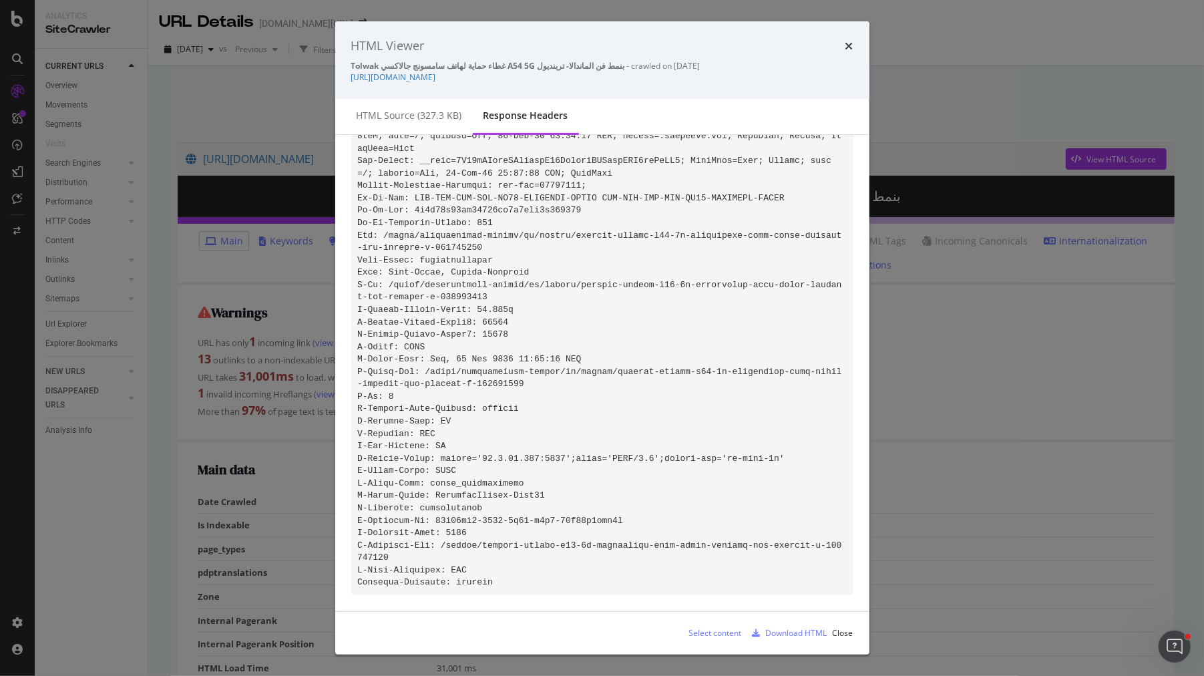
click at [506, 467] on code "modal" at bounding box center [601, 98] width 489 height 977
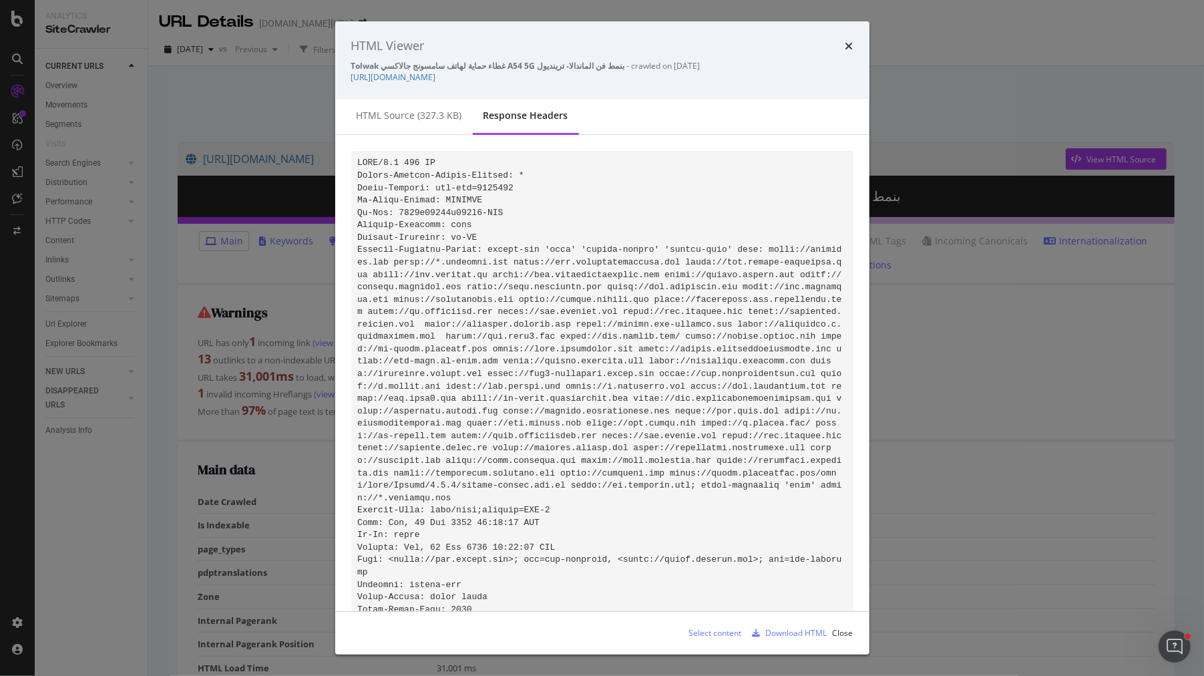
click at [841, 46] on div "HTML Viewer" at bounding box center [602, 45] width 502 height 17
